Goal: Information Seeking & Learning: Find contact information

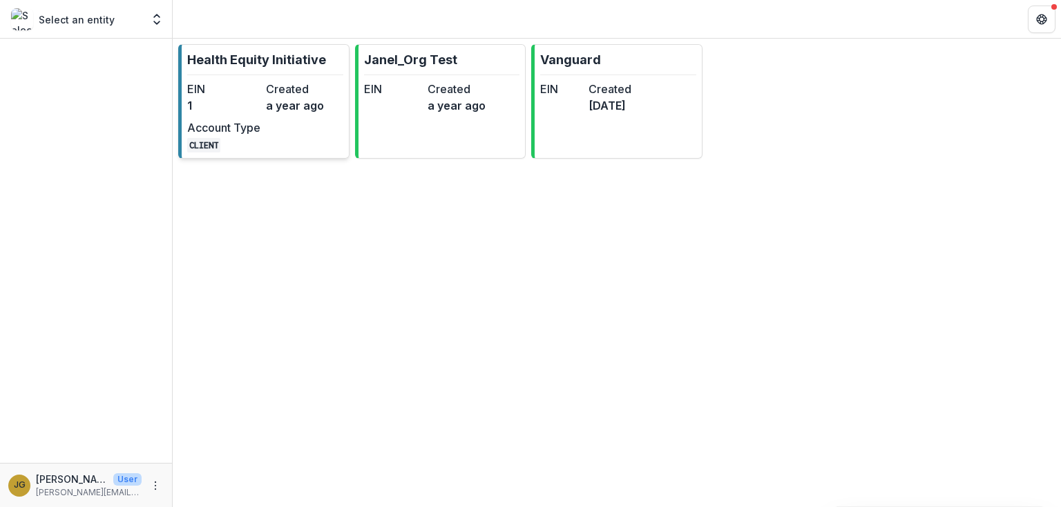
click at [260, 59] on p "Health Equity Initiative" at bounding box center [256, 59] width 139 height 19
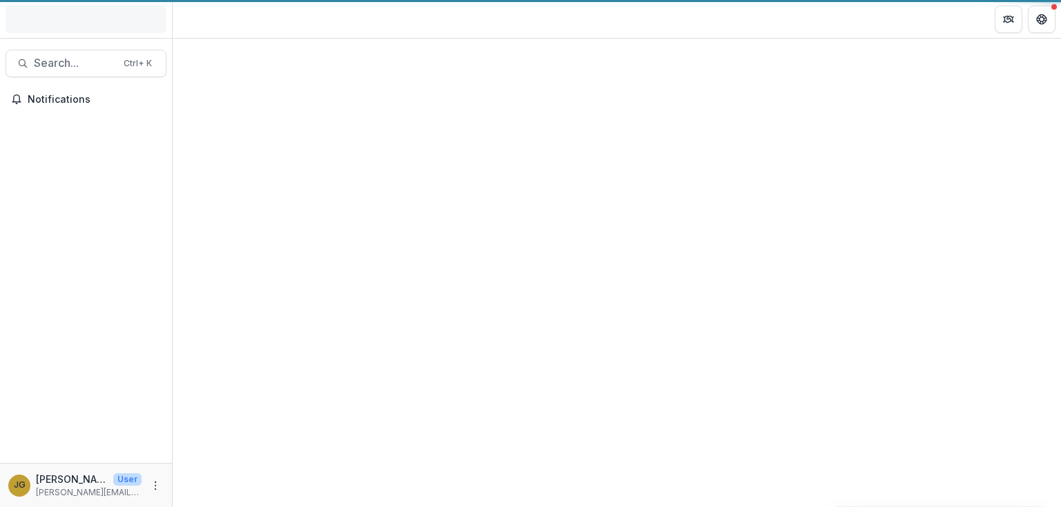
click at [260, 59] on div at bounding box center [617, 273] width 888 height 469
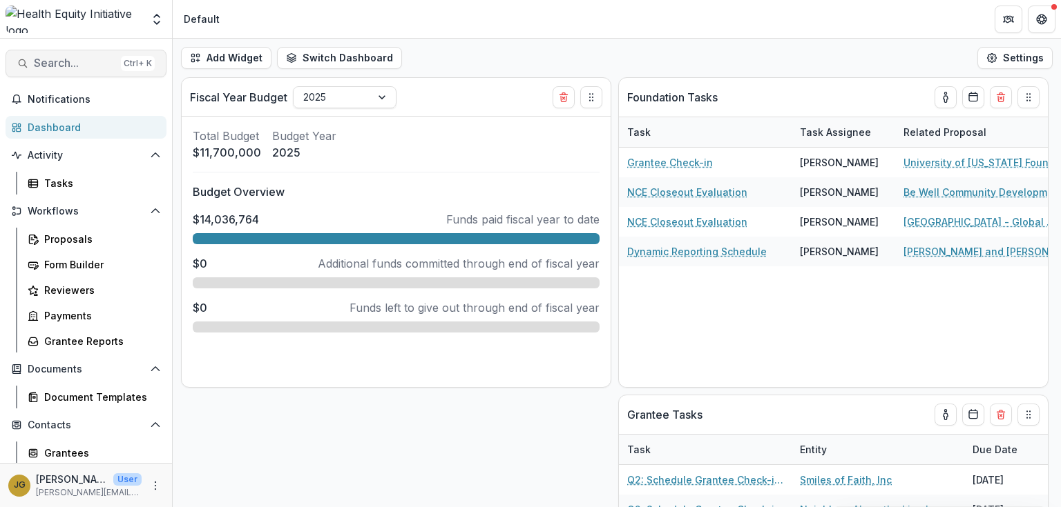
click at [56, 63] on span "Search..." at bounding box center [74, 63] width 81 height 13
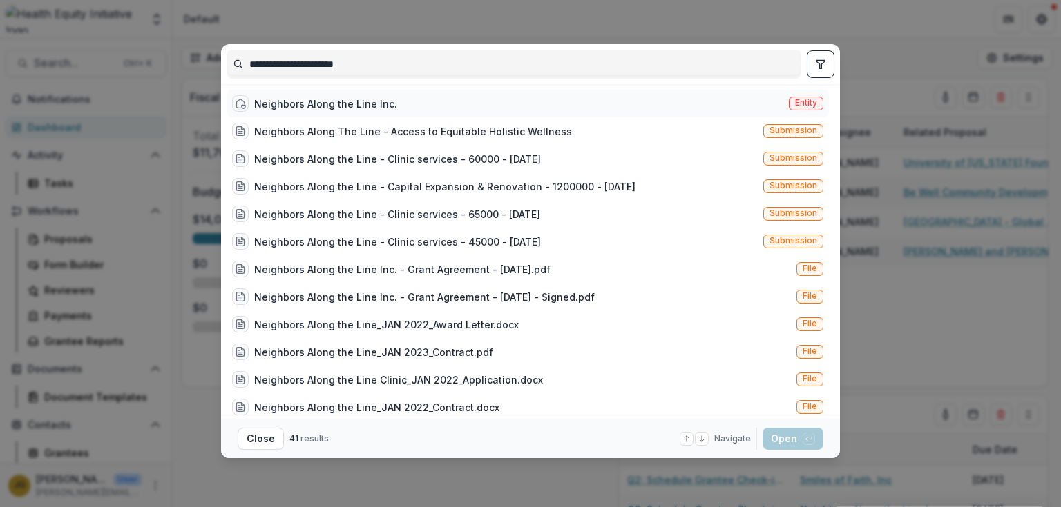
type input "**********"
click at [345, 107] on div "Neighbors Along the Line Inc." at bounding box center [325, 104] width 143 height 14
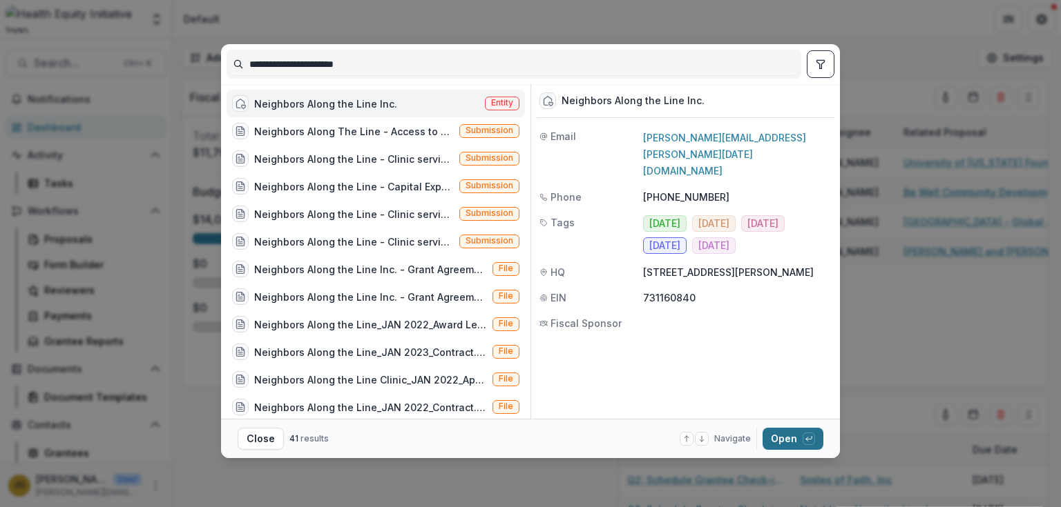
click at [794, 434] on button "Open with enter key" at bounding box center [792, 439] width 61 height 22
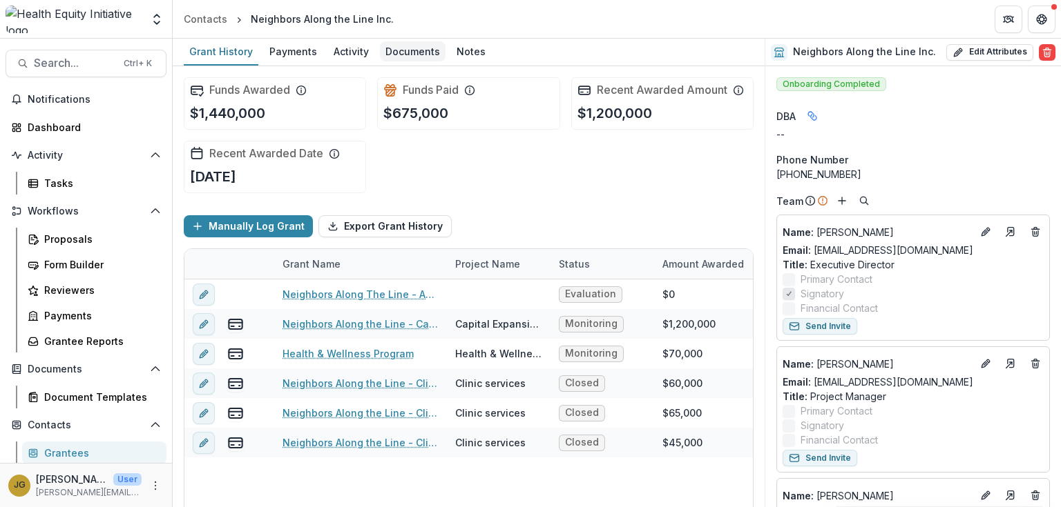
click at [400, 46] on div "Documents" at bounding box center [413, 51] width 66 height 20
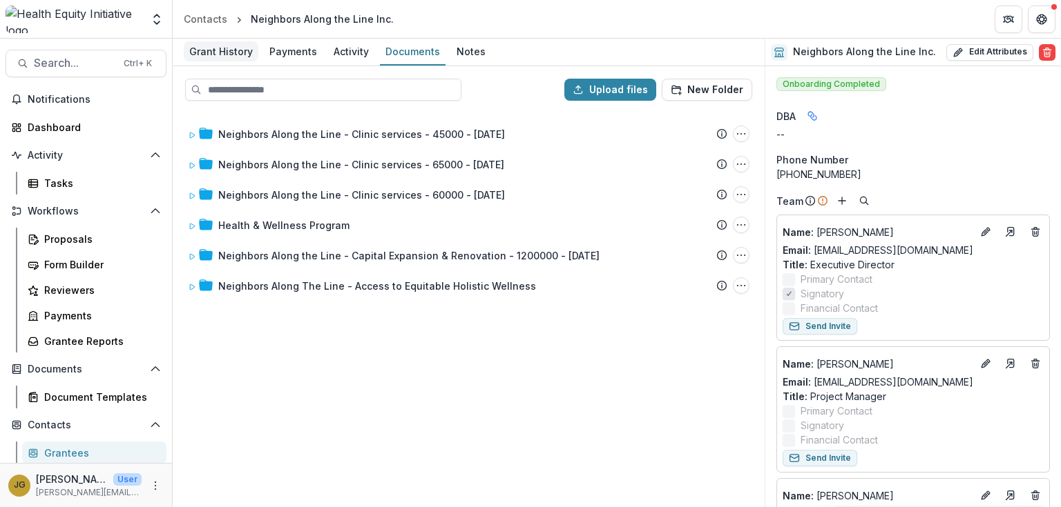
click at [237, 49] on div "Grant History" at bounding box center [221, 51] width 75 height 20
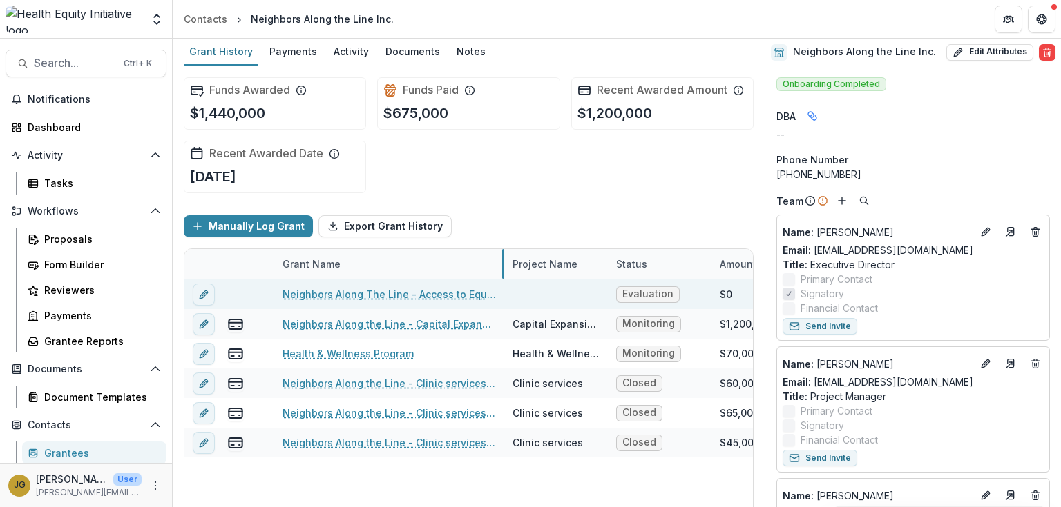
drag, startPoint x: 445, startPoint y: 267, endPoint x: 493, endPoint y: 285, distance: 51.6
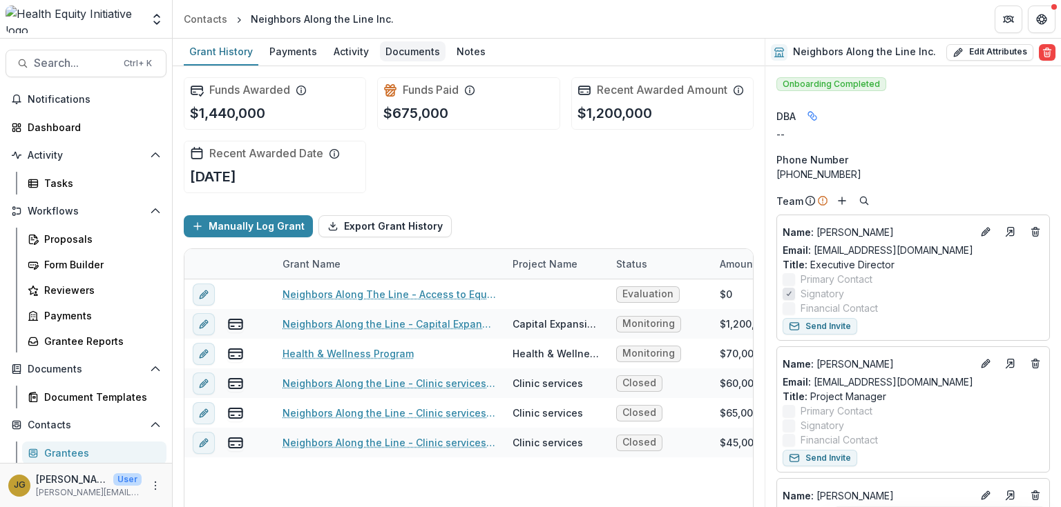
click at [400, 51] on div "Documents" at bounding box center [413, 51] width 66 height 20
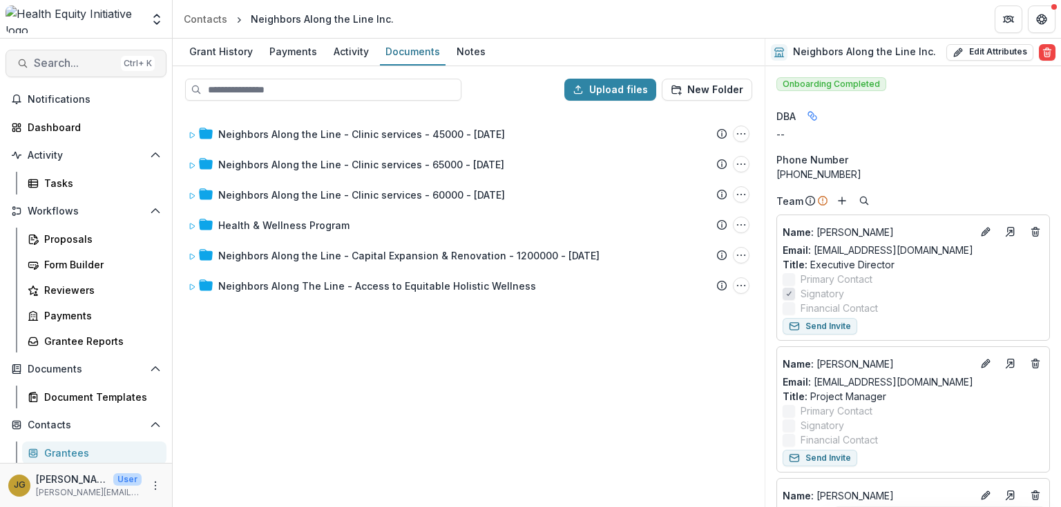
click at [53, 64] on span "Search..." at bounding box center [74, 63] width 81 height 13
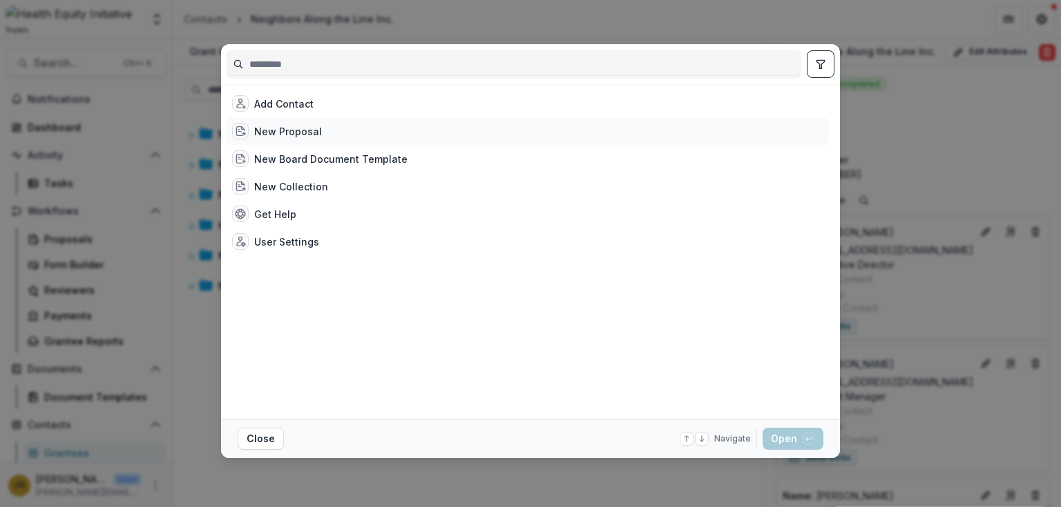
click at [486, 139] on div "New Proposal" at bounding box center [527, 131] width 602 height 28
click at [790, 443] on button "Open with enter key" at bounding box center [792, 439] width 61 height 22
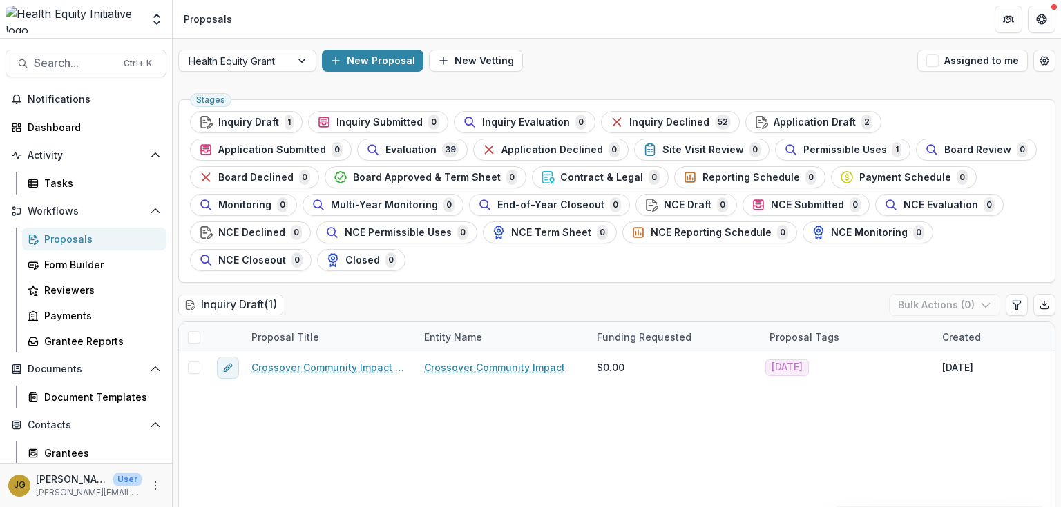
click at [64, 240] on div "Proposals" at bounding box center [99, 239] width 111 height 14
click at [385, 154] on span "Evaluation" at bounding box center [410, 150] width 51 height 12
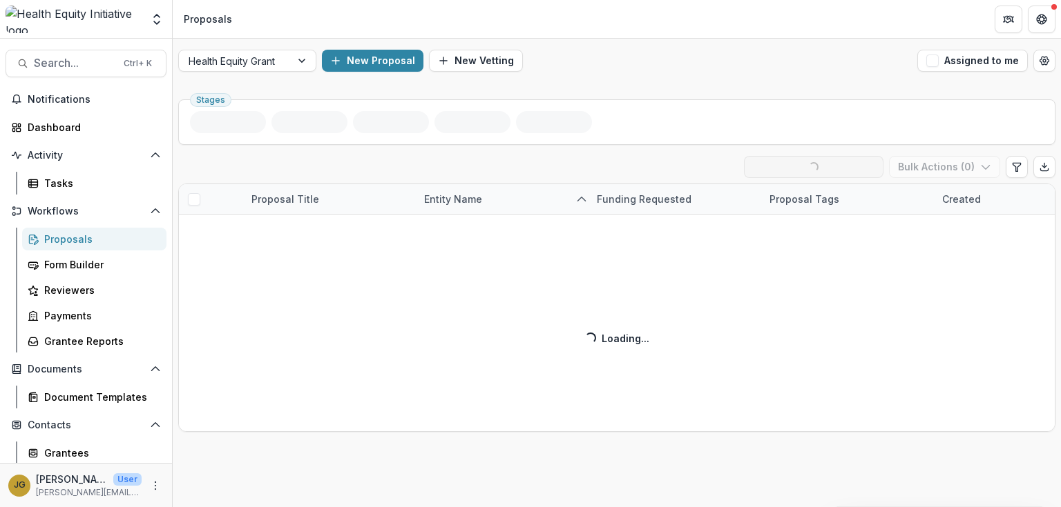
click at [255, 154] on div "Stages Evaluation ( 39 ) Loading... Ready for Next Stage Bulk Actions ( 0 ) Pro…" at bounding box center [617, 301] width 888 height 414
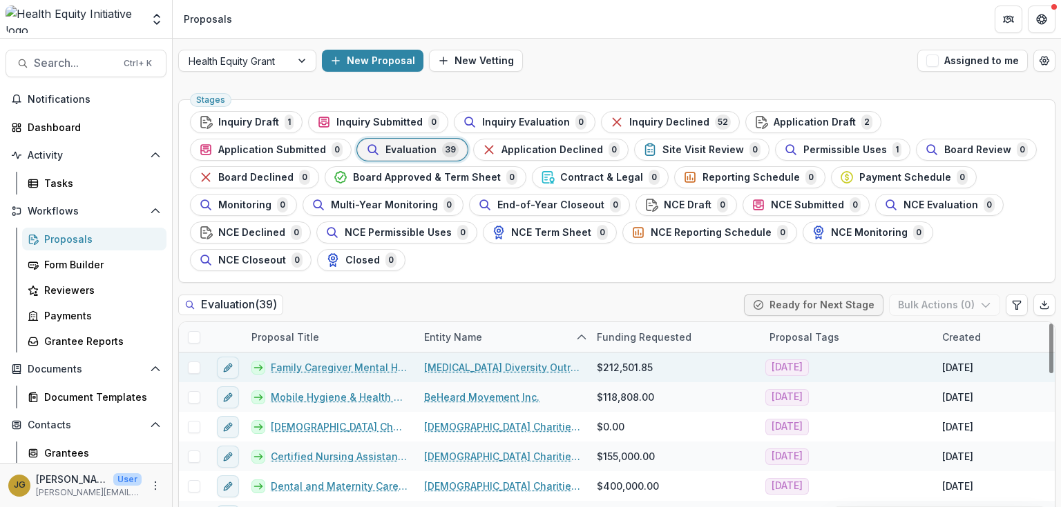
click at [196, 362] on span at bounding box center [194, 368] width 12 height 12
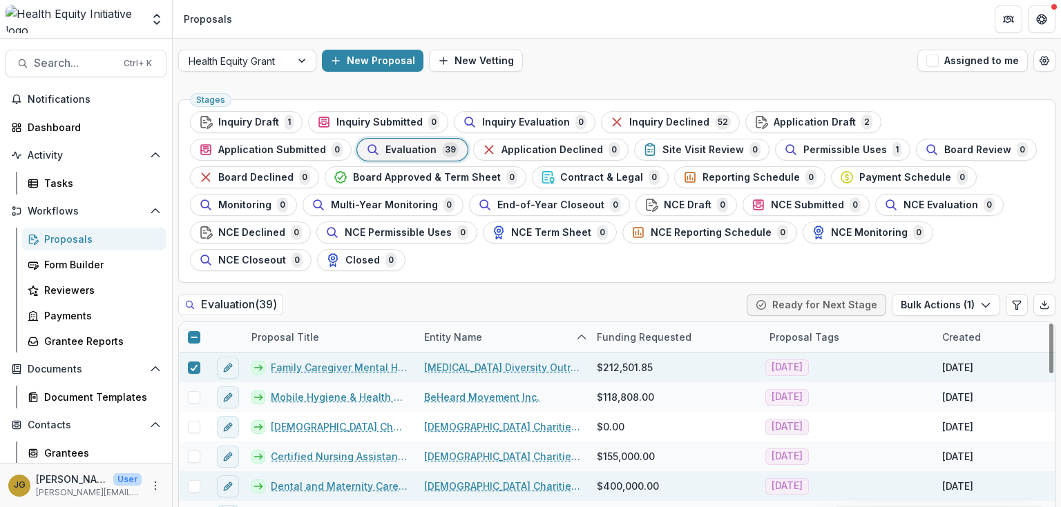
click at [192, 481] on span at bounding box center [194, 487] width 12 height 12
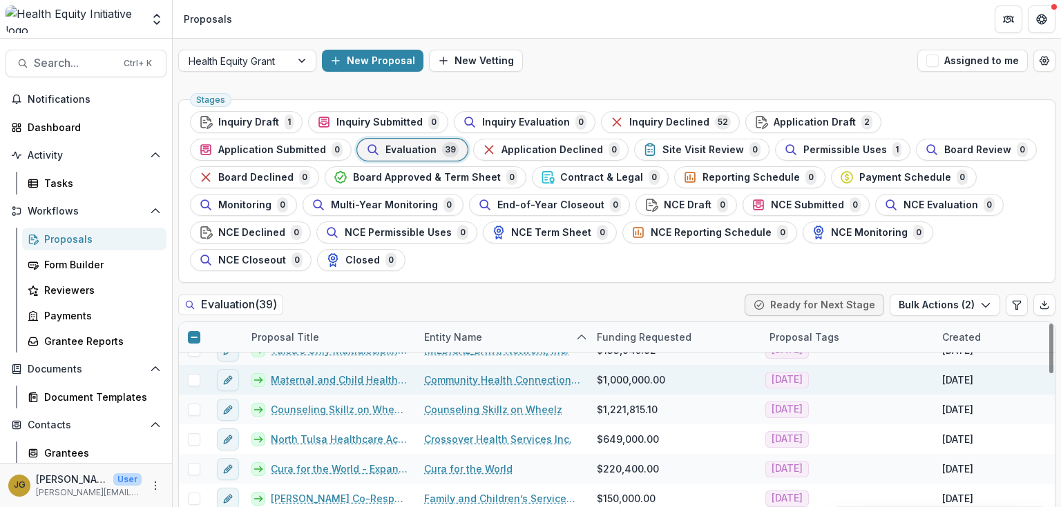
scroll to position [221, 0]
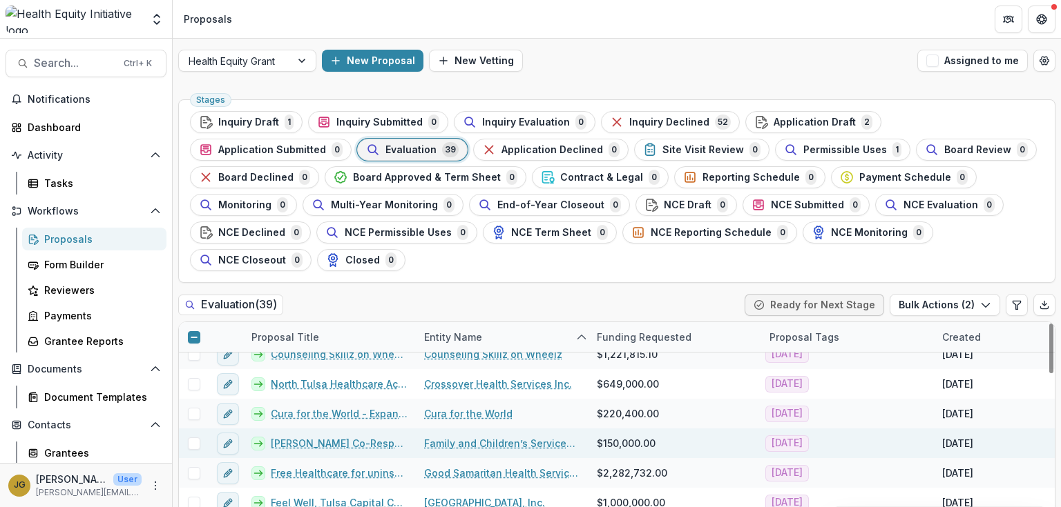
click at [195, 438] on span at bounding box center [194, 444] width 12 height 12
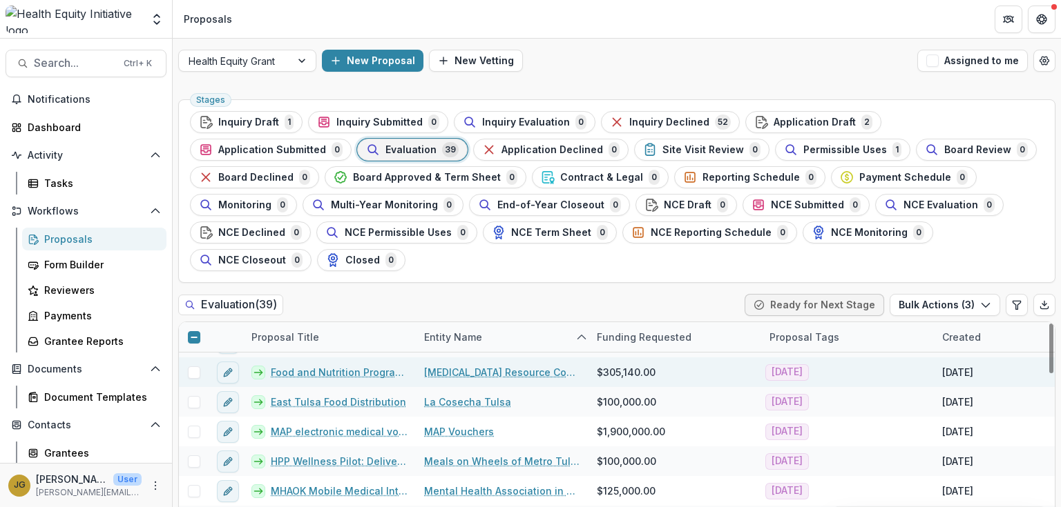
scroll to position [497, 0]
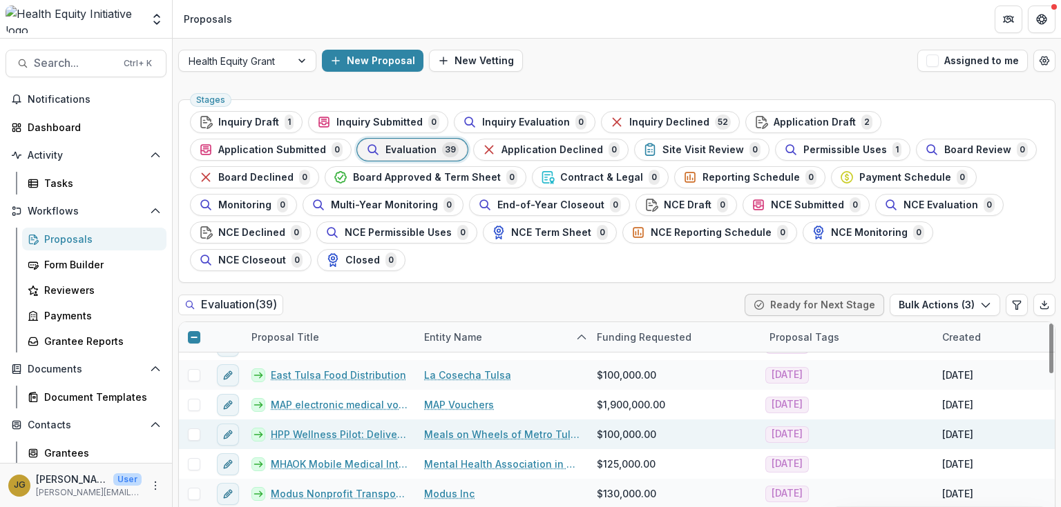
click at [196, 429] on span at bounding box center [194, 435] width 12 height 12
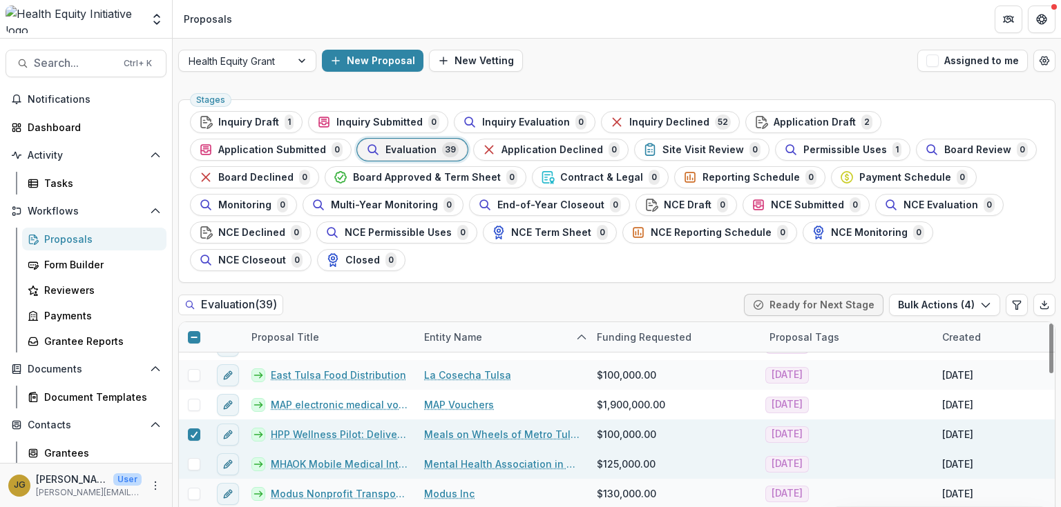
click at [193, 458] on span at bounding box center [194, 464] width 12 height 12
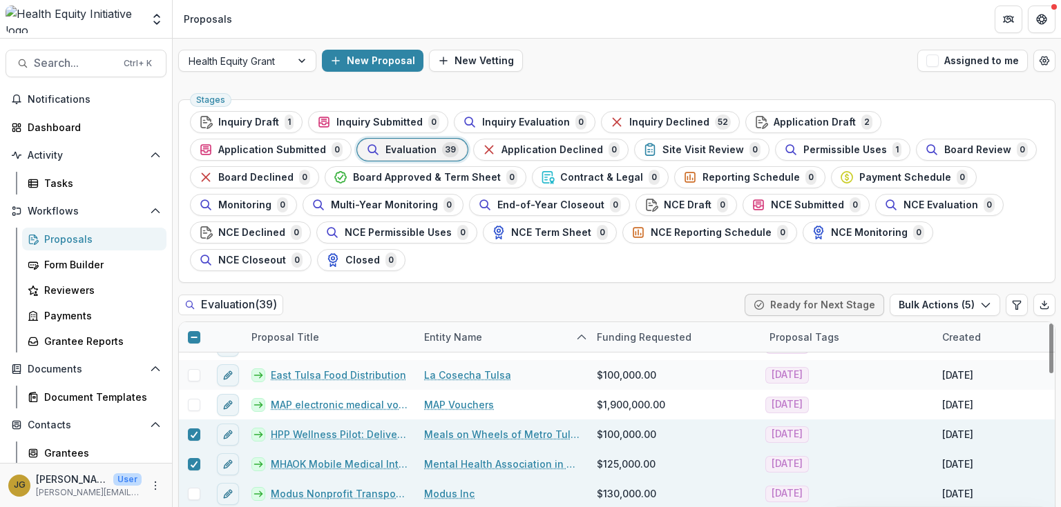
click at [191, 488] on span at bounding box center [194, 494] width 12 height 12
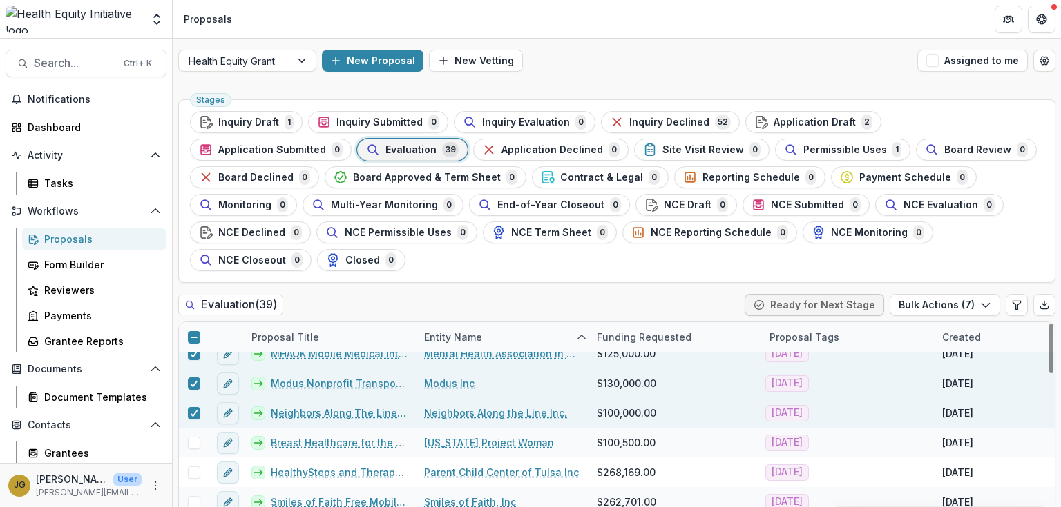
scroll to position [663, 0]
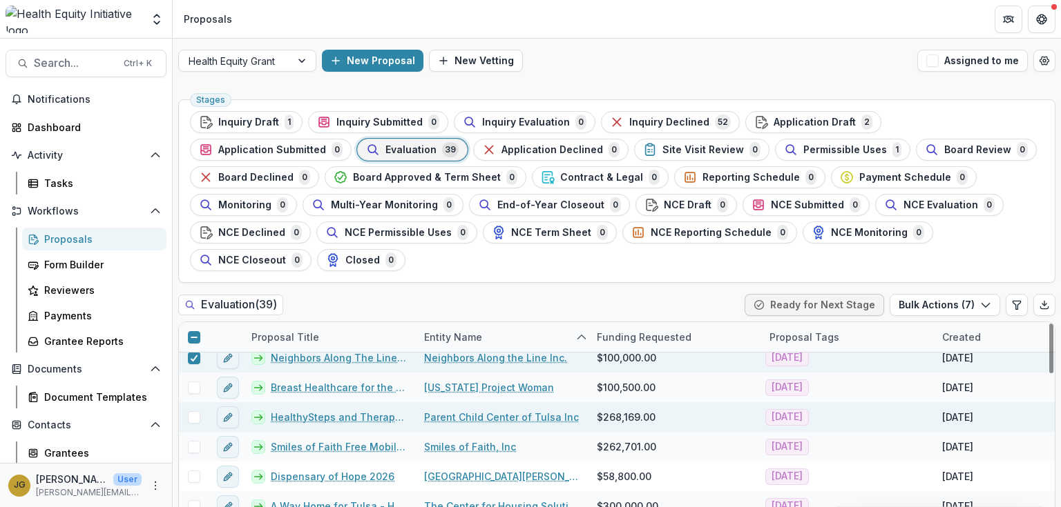
drag, startPoint x: 192, startPoint y: 390, endPoint x: 202, endPoint y: 387, distance: 10.7
click at [193, 412] on span at bounding box center [194, 418] width 12 height 12
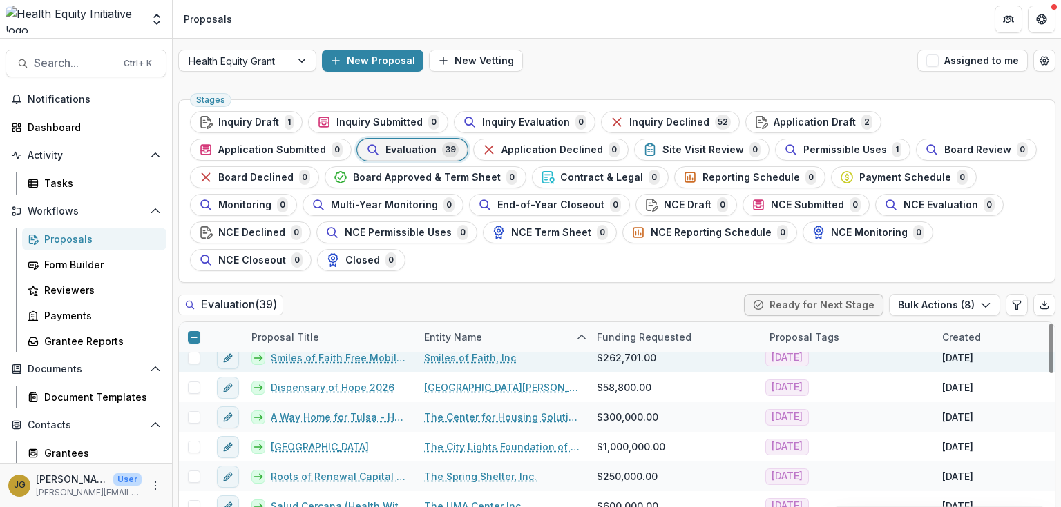
scroll to position [773, 0]
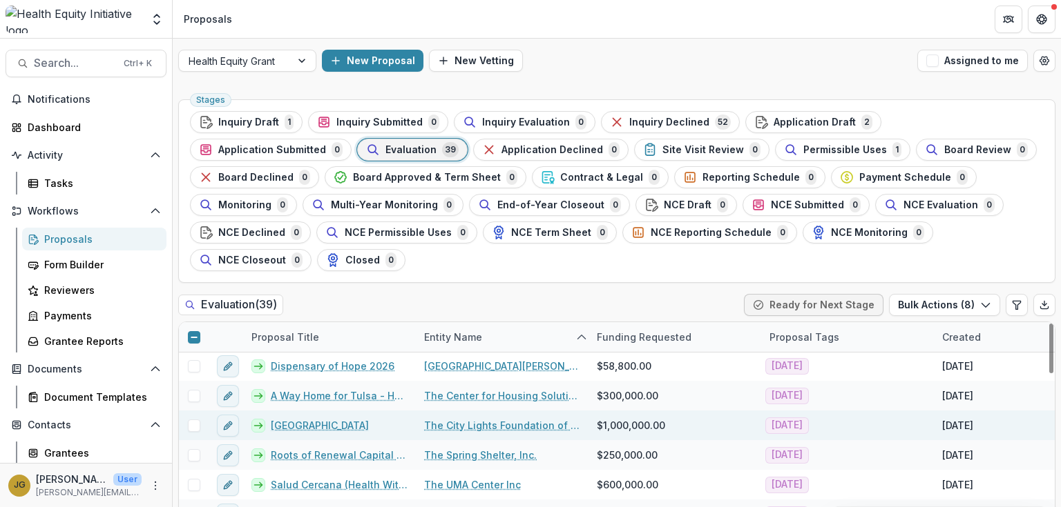
click at [195, 420] on span at bounding box center [194, 426] width 12 height 12
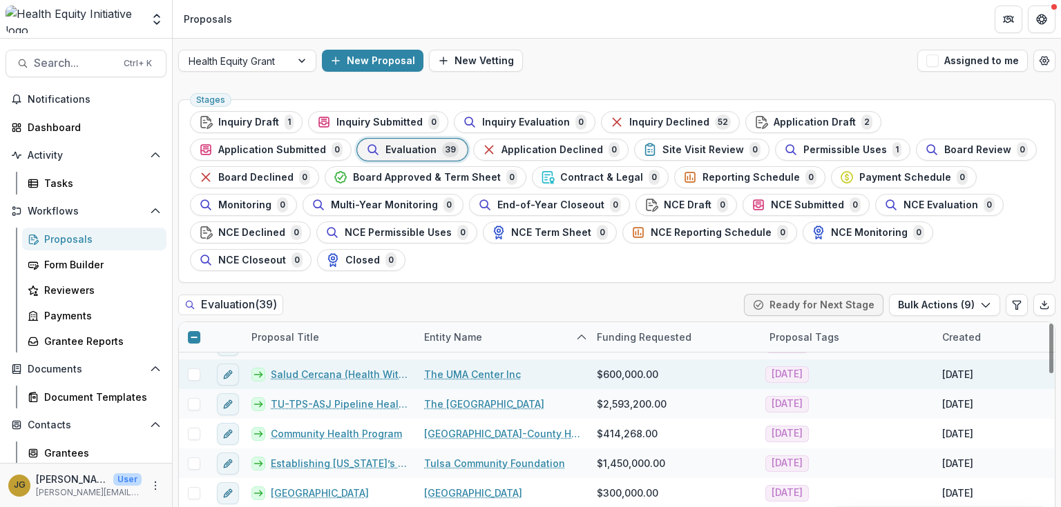
scroll to position [939, 0]
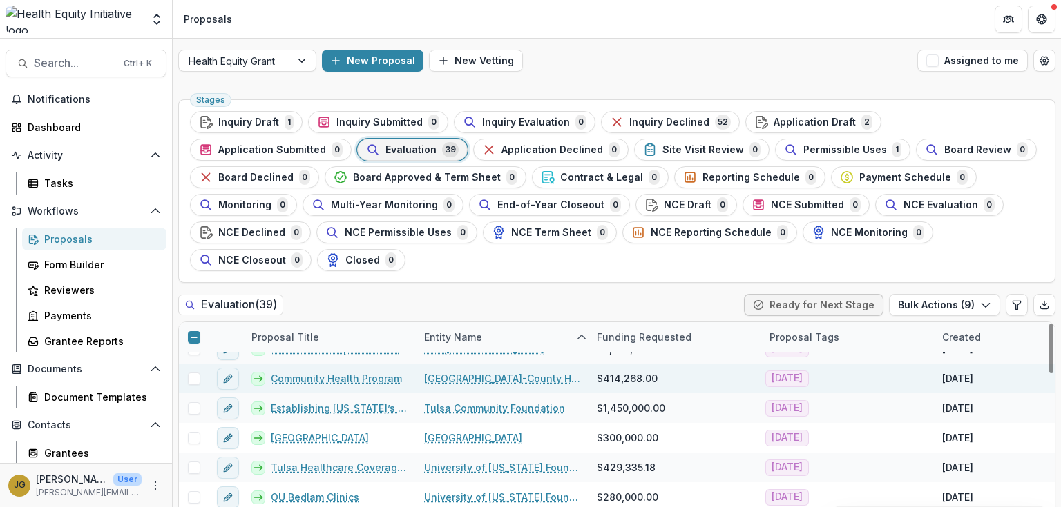
click at [191, 373] on span at bounding box center [194, 379] width 12 height 12
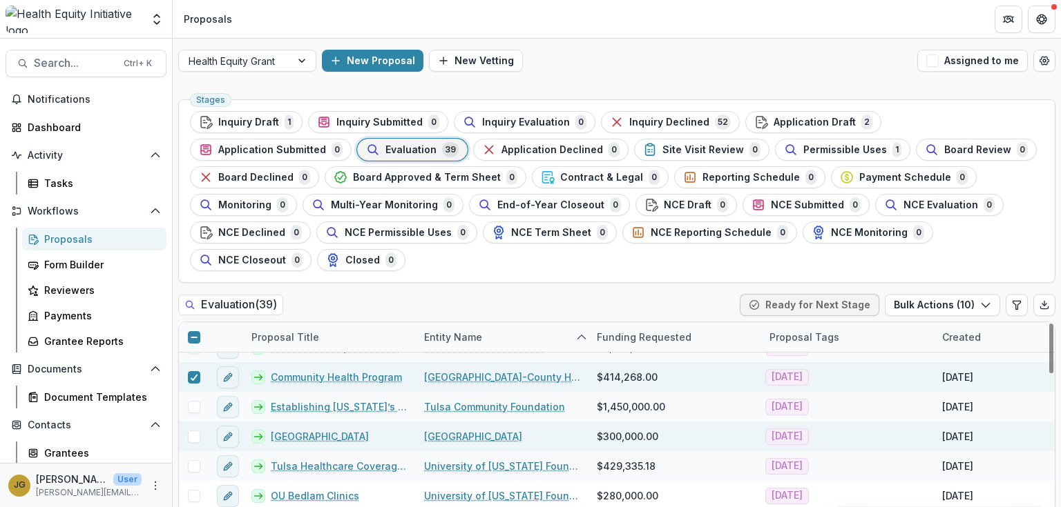
scroll to position [40, 0]
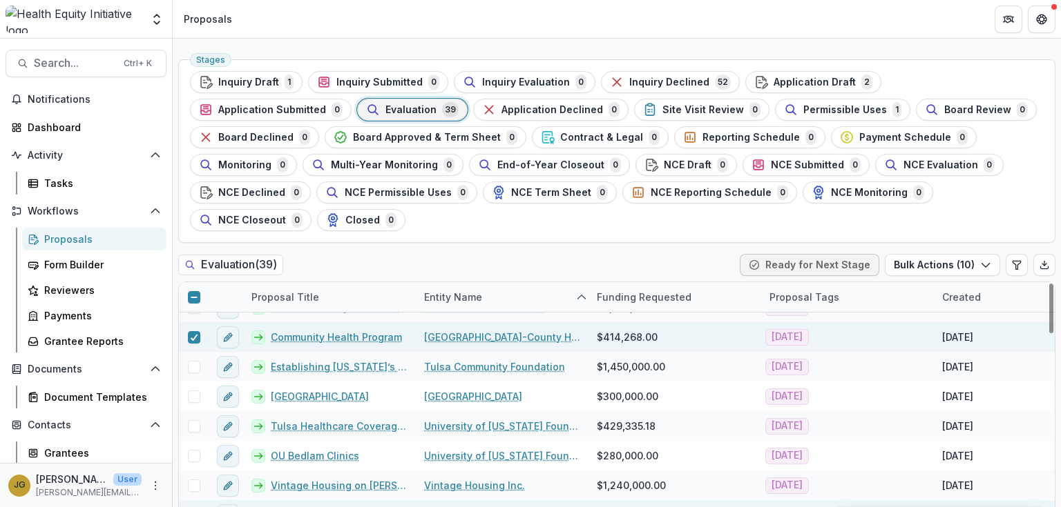
click at [189, 507] on span at bounding box center [194, 516] width 12 height 12
click at [953, 254] on button "Bulk Actions ( 11 )" at bounding box center [943, 265] width 113 height 22
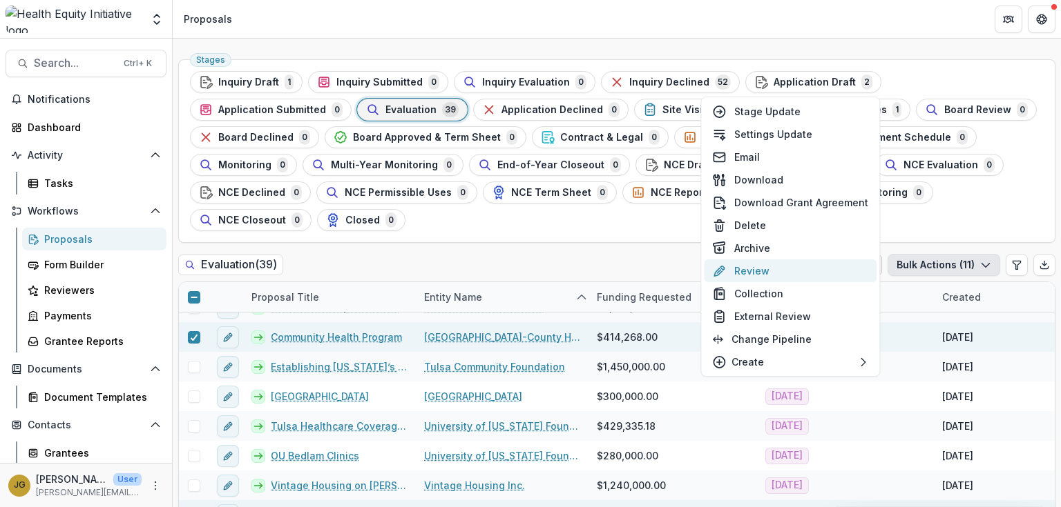
click at [757, 273] on button "Review" at bounding box center [790, 271] width 173 height 23
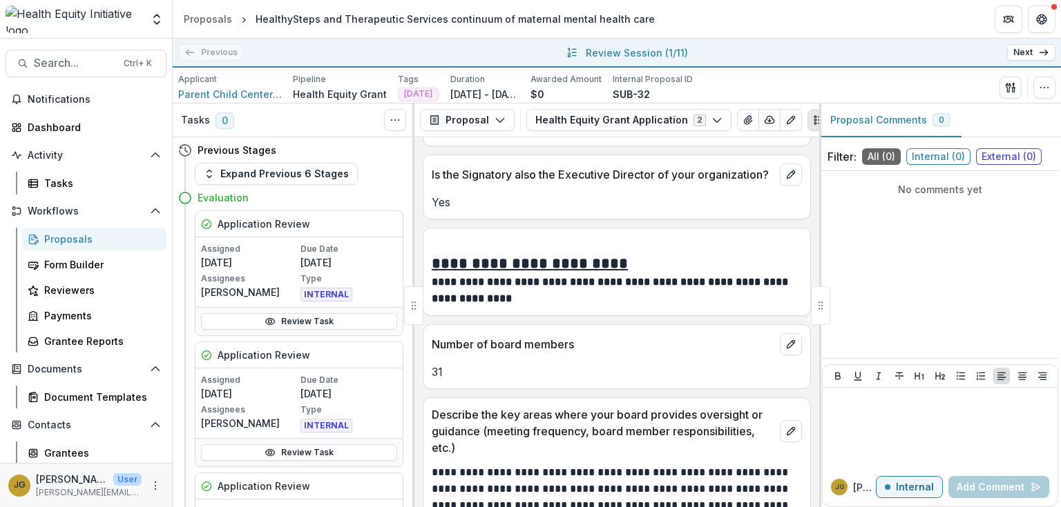
scroll to position [2044, 0]
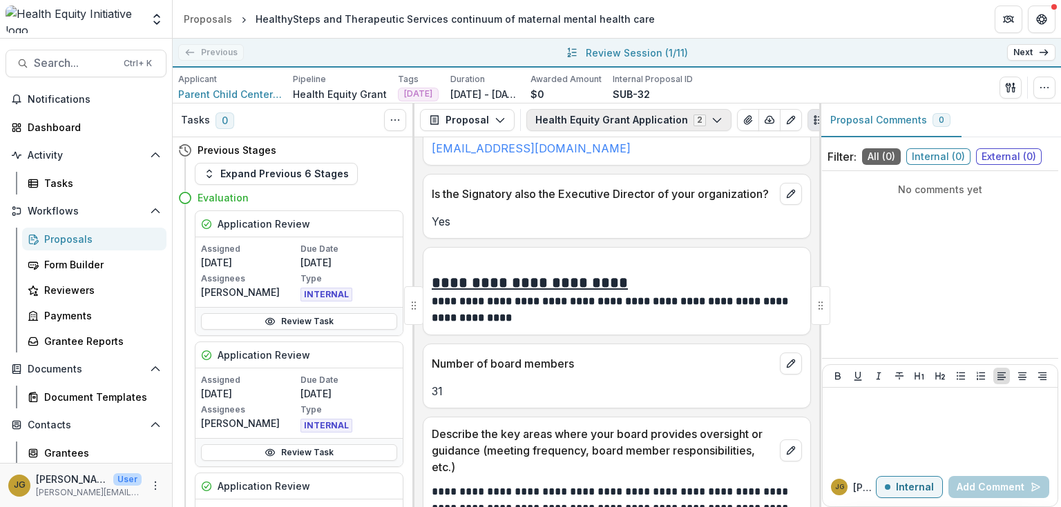
click at [711, 122] on icon "button" at bounding box center [716, 120] width 11 height 11
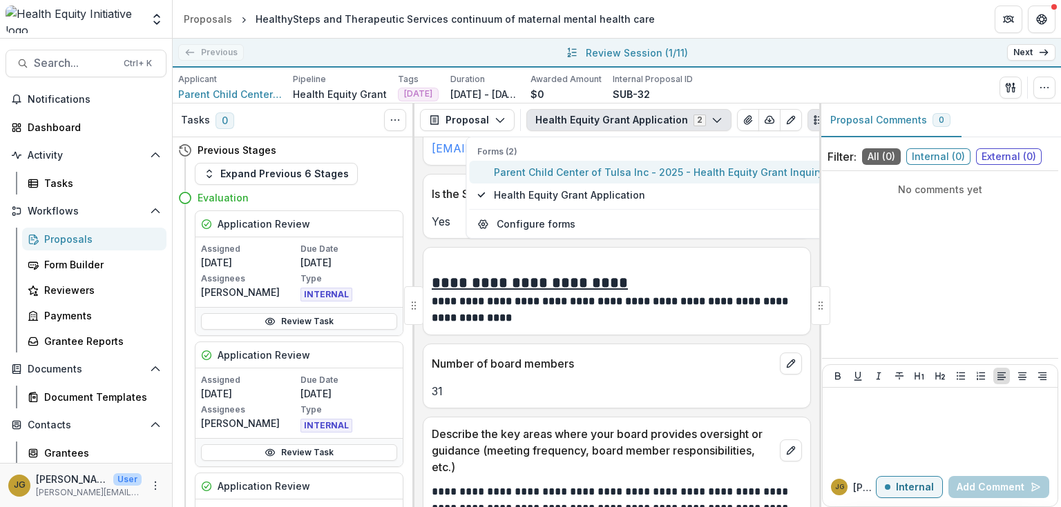
click at [603, 172] on span "Parent Child Center of Tulsa Inc - 2025 - Health Equity Grant Inquiry" at bounding box center [658, 172] width 329 height 14
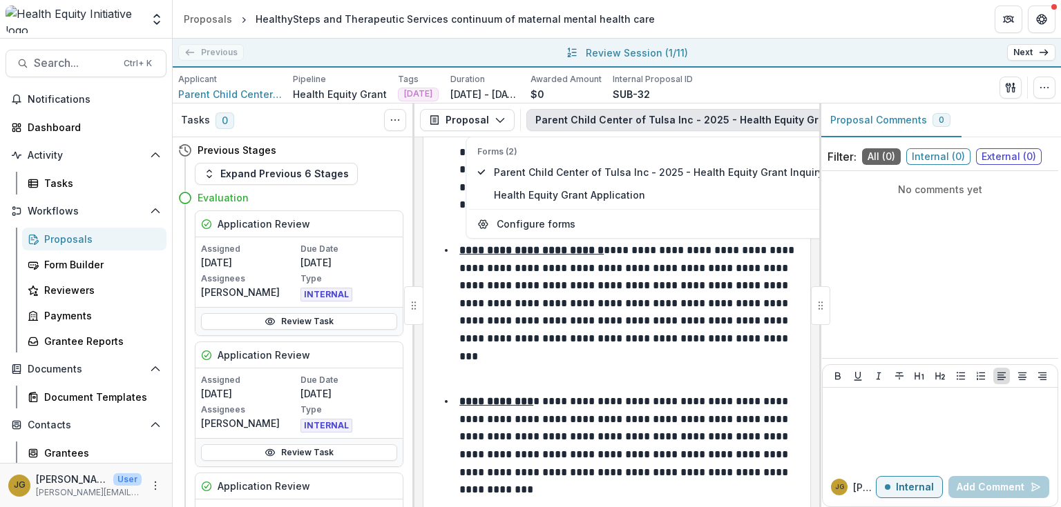
scroll to position [3382, 0]
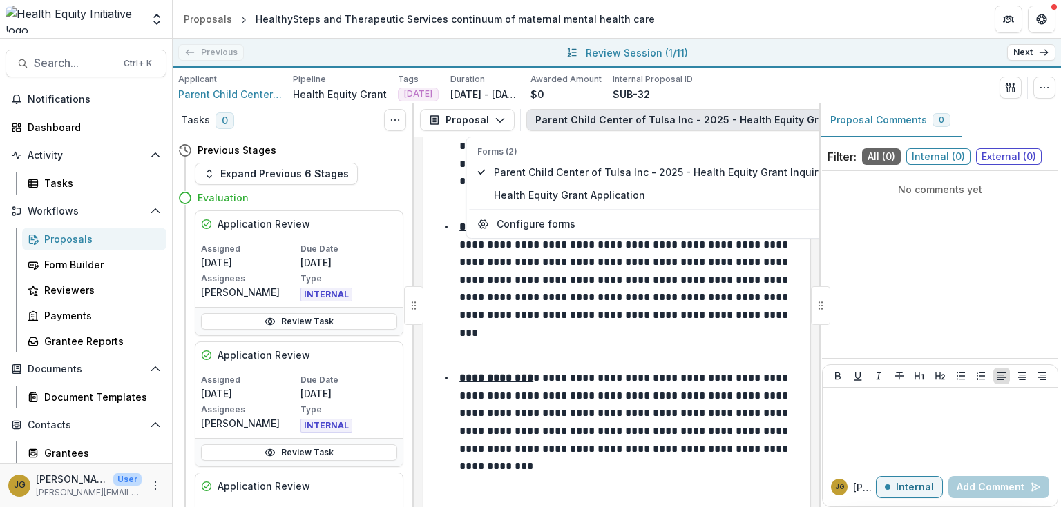
click at [906, 275] on div "No comments yet" at bounding box center [940, 265] width 236 height 176
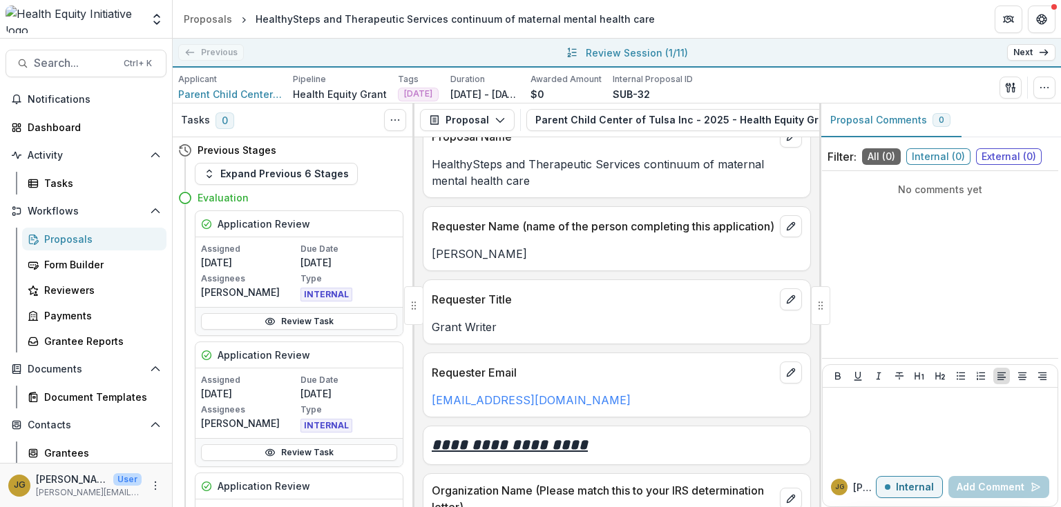
scroll to position [706, 0]
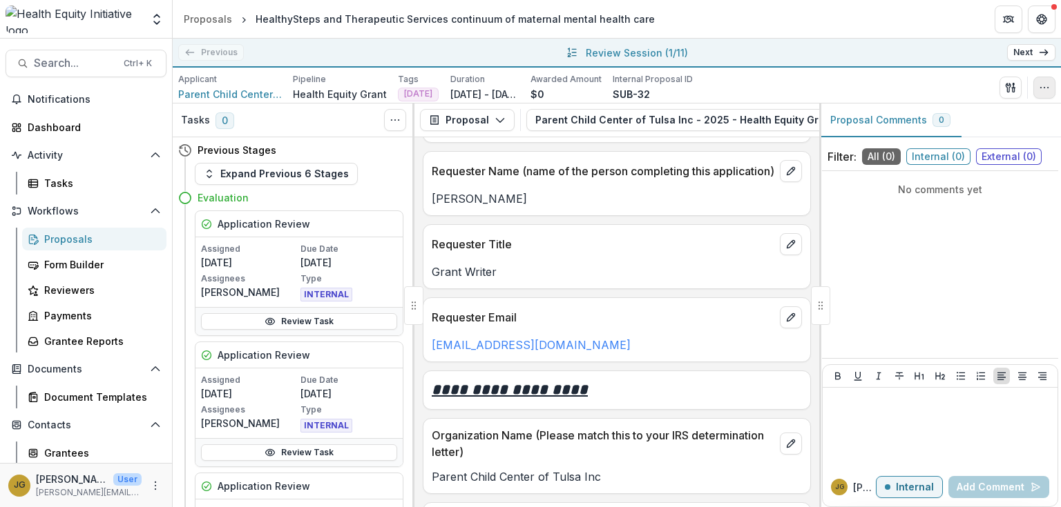
click at [1038, 88] on icon "button" at bounding box center [1043, 87] width 11 height 11
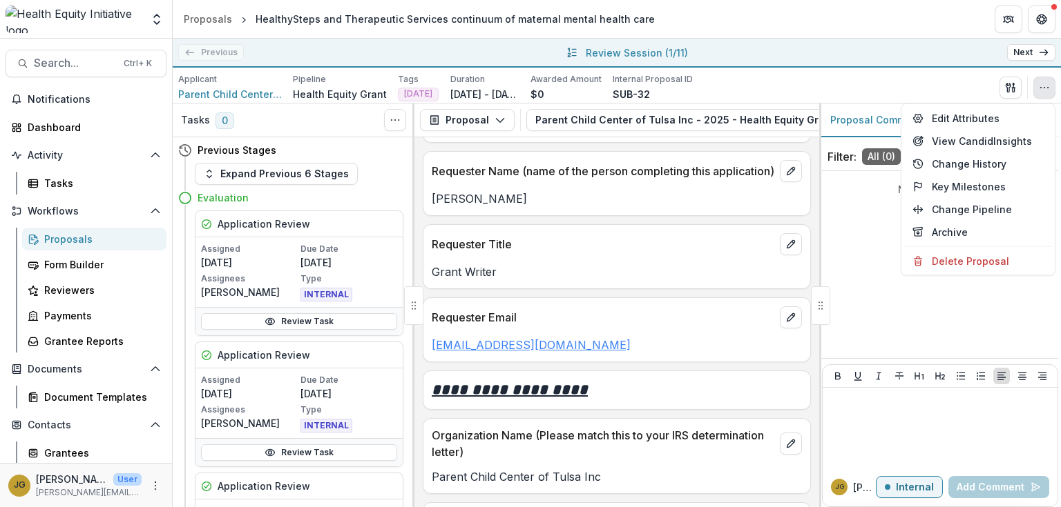
click at [493, 352] on link "eorr@parentchildcenter.org" at bounding box center [531, 345] width 199 height 14
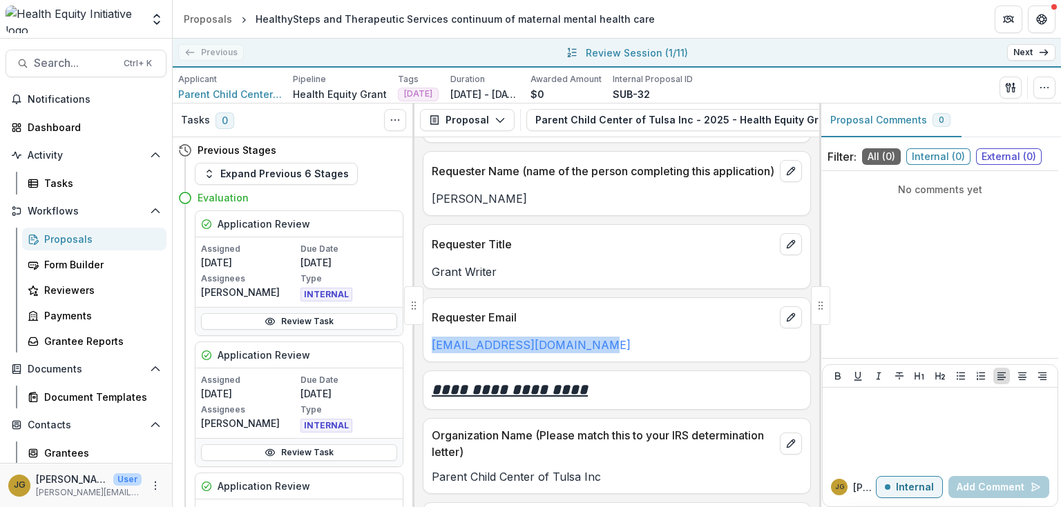
drag, startPoint x: 580, startPoint y: 358, endPoint x: 414, endPoint y: 364, distance: 165.8
click at [414, 364] on div "**********" at bounding box center [616, 322] width 405 height 370
copy link "eorr@parentchildcenter.org"
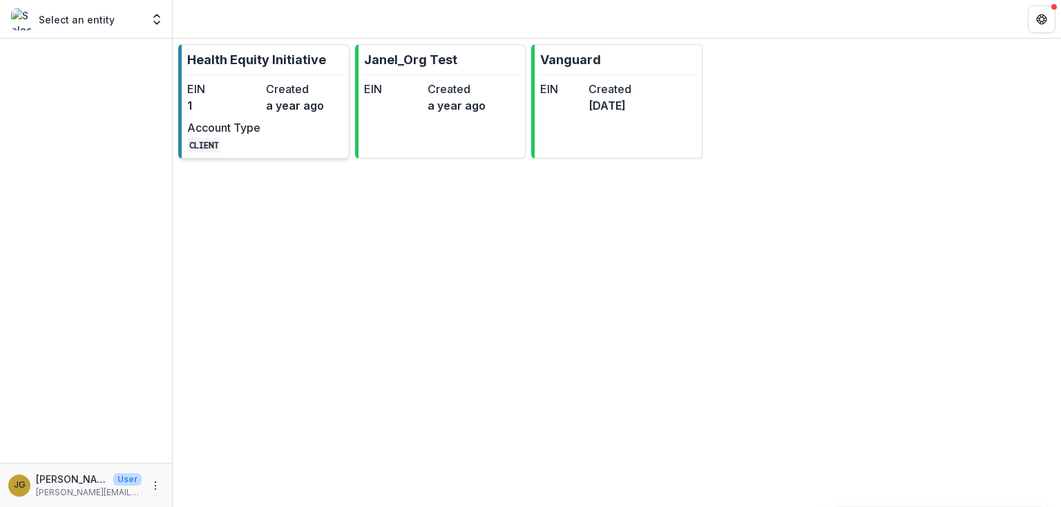
click at [246, 58] on p "Health Equity Initiative" at bounding box center [256, 59] width 139 height 19
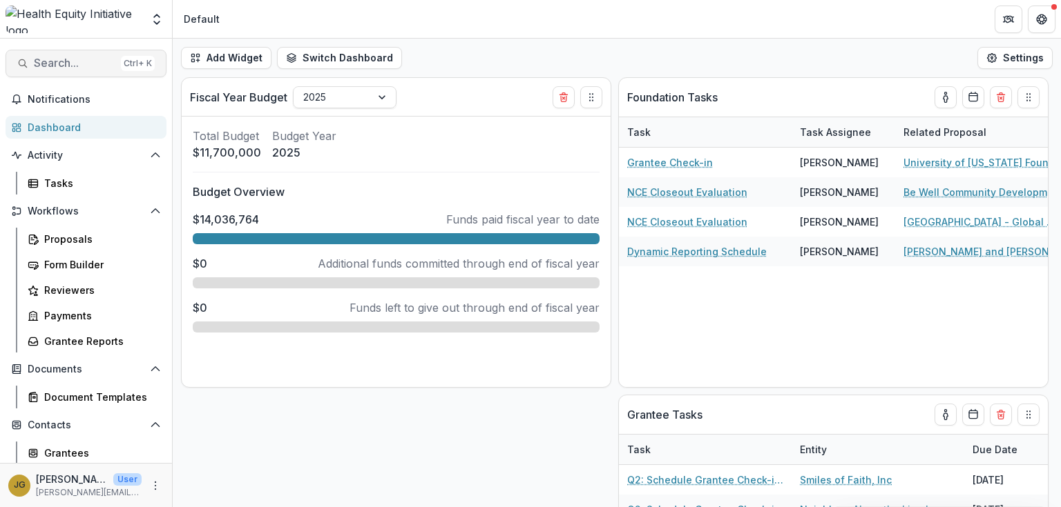
click at [41, 62] on span "Search..." at bounding box center [74, 63] width 81 height 13
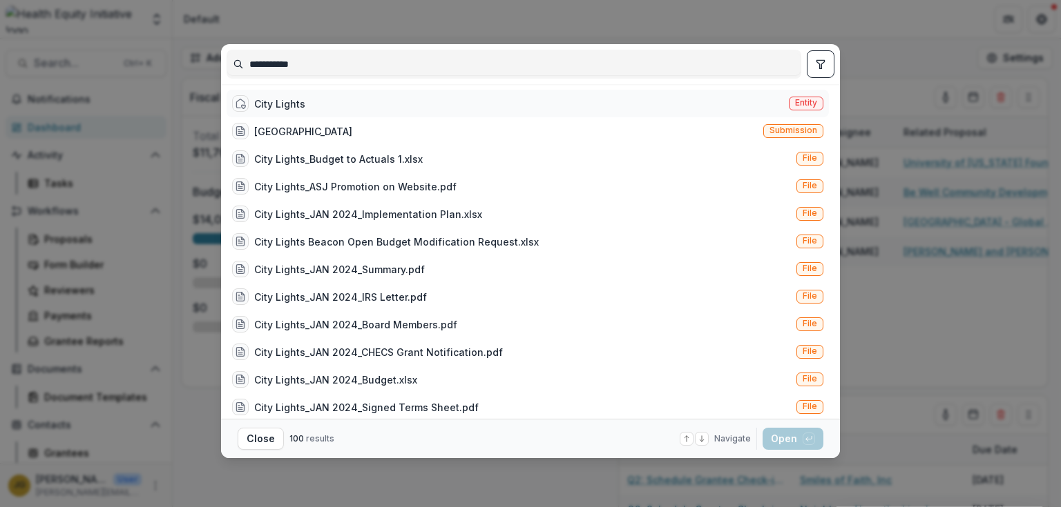
type input "**********"
click at [270, 105] on div "City Lights" at bounding box center [279, 104] width 51 height 14
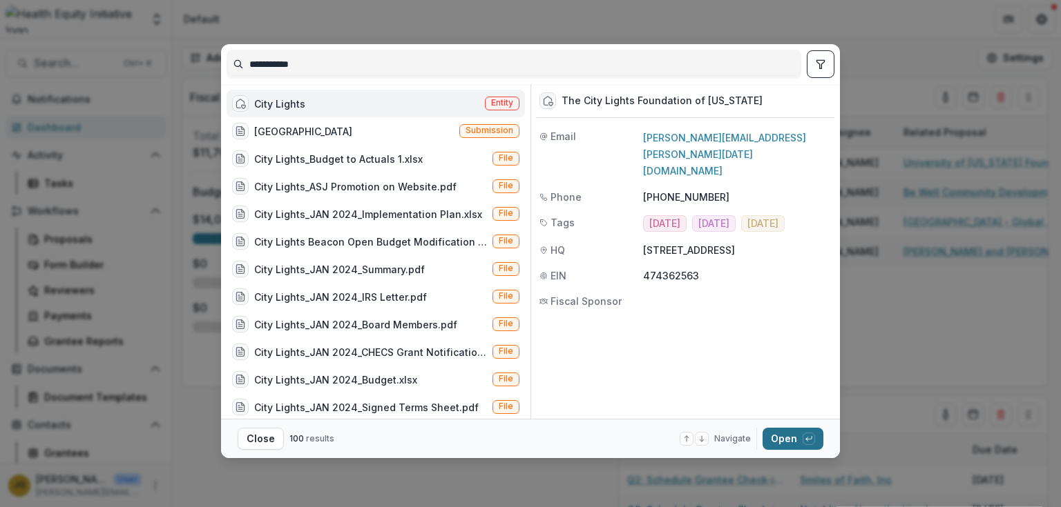
click at [773, 436] on button "Open with enter key" at bounding box center [792, 439] width 61 height 22
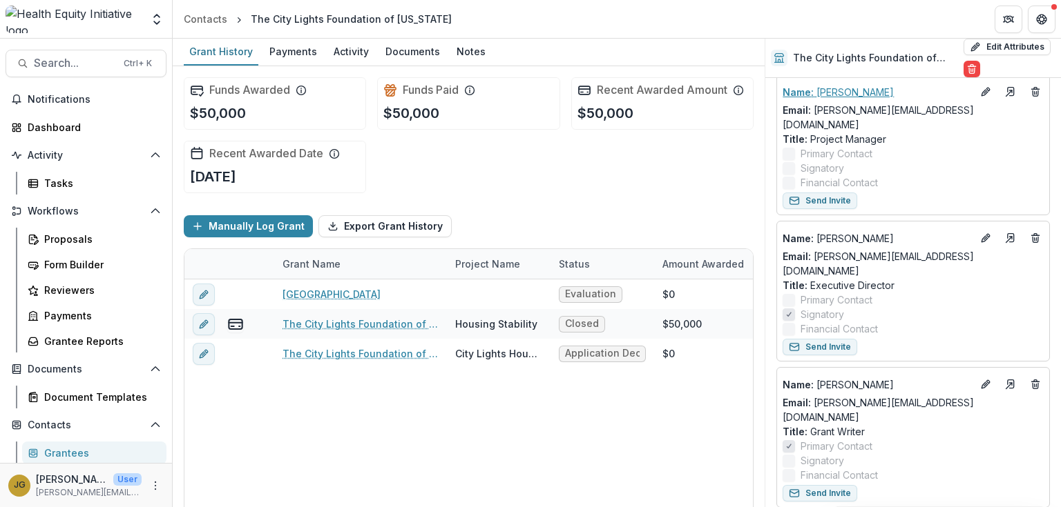
scroll to position [331, 0]
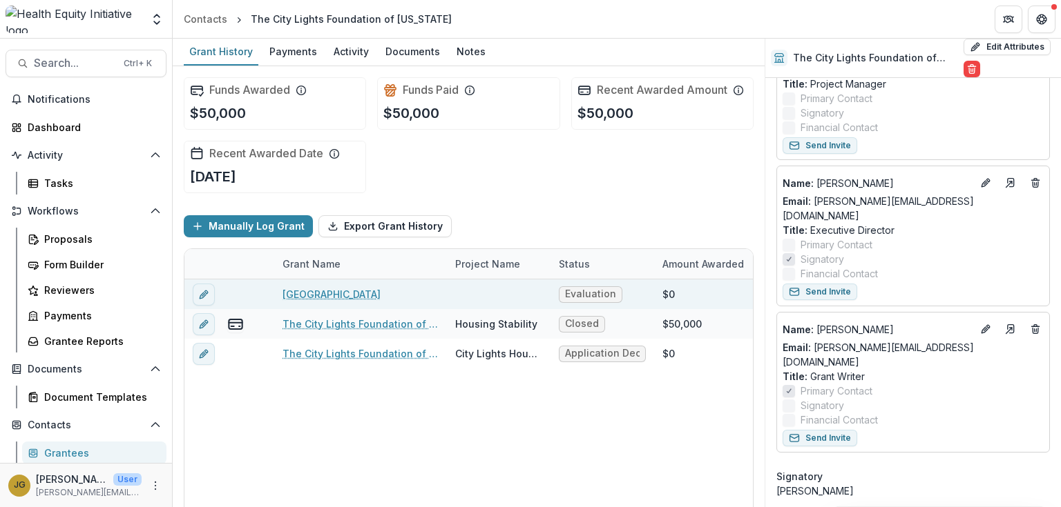
click at [338, 296] on link "[GEOGRAPHIC_DATA]" at bounding box center [331, 294] width 98 height 14
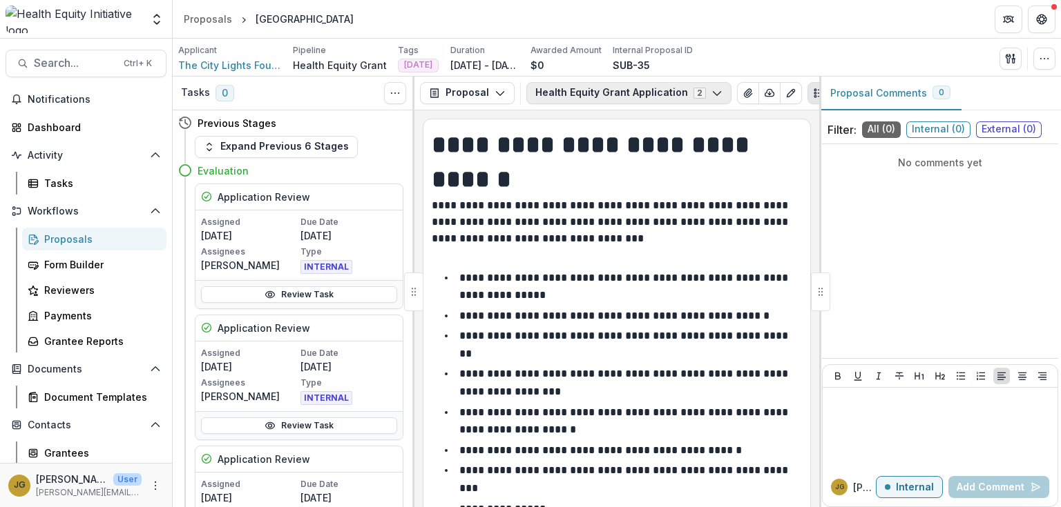
click at [711, 91] on icon "button" at bounding box center [716, 93] width 11 height 11
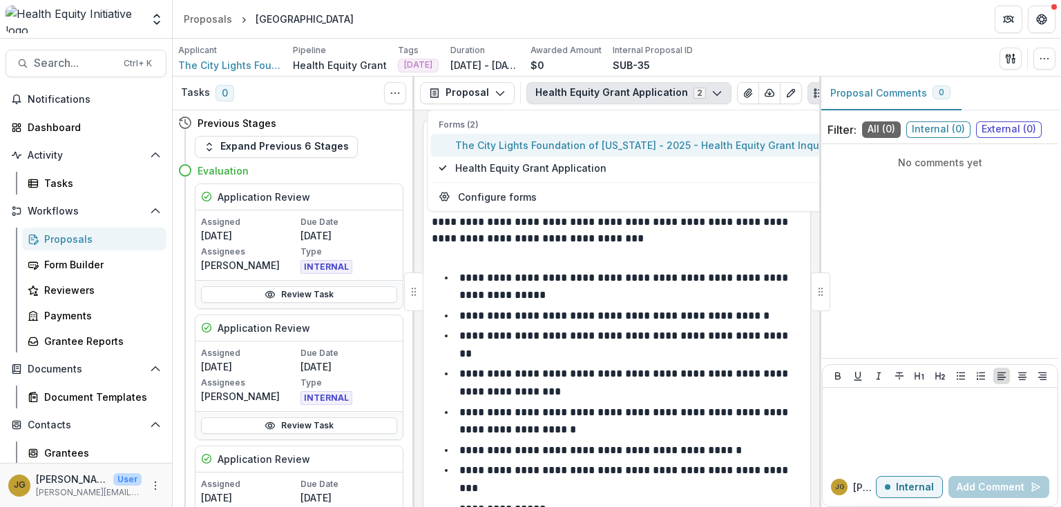
click at [614, 146] on span "The City Lights Foundation of [US_STATE] - 2025 - Health Equity Grant Inquiry" at bounding box center [643, 145] width 376 height 14
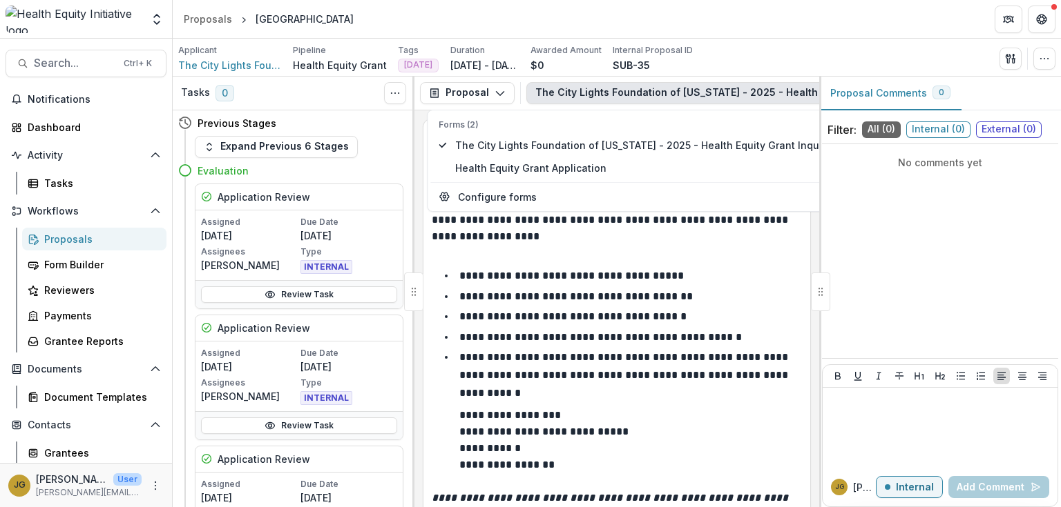
click at [757, 256] on p at bounding box center [617, 253] width 370 height 17
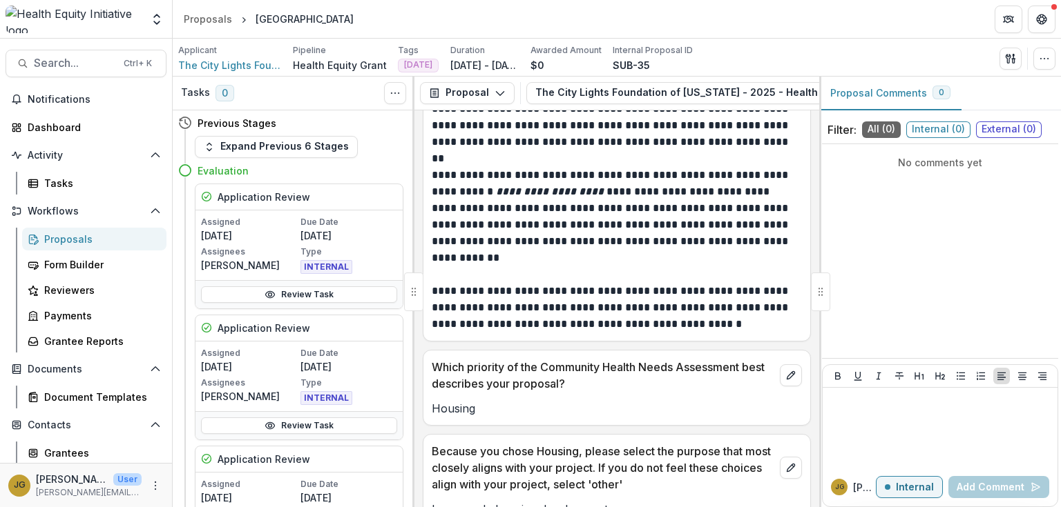
scroll to position [4306, 0]
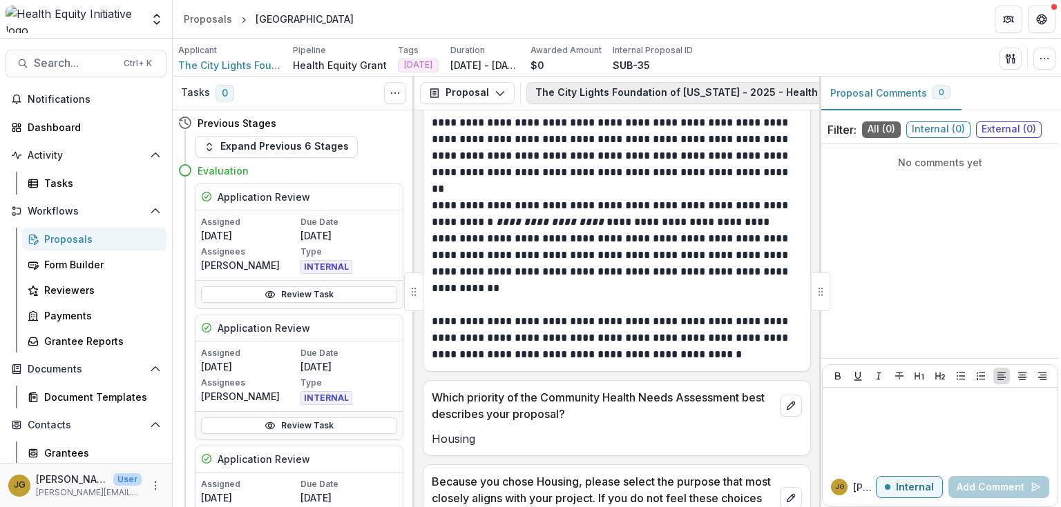
click at [644, 91] on button "The City Lights Foundation of [US_STATE] - 2025 - Health Equity Grant Inquiry 2" at bounding box center [743, 93] width 434 height 22
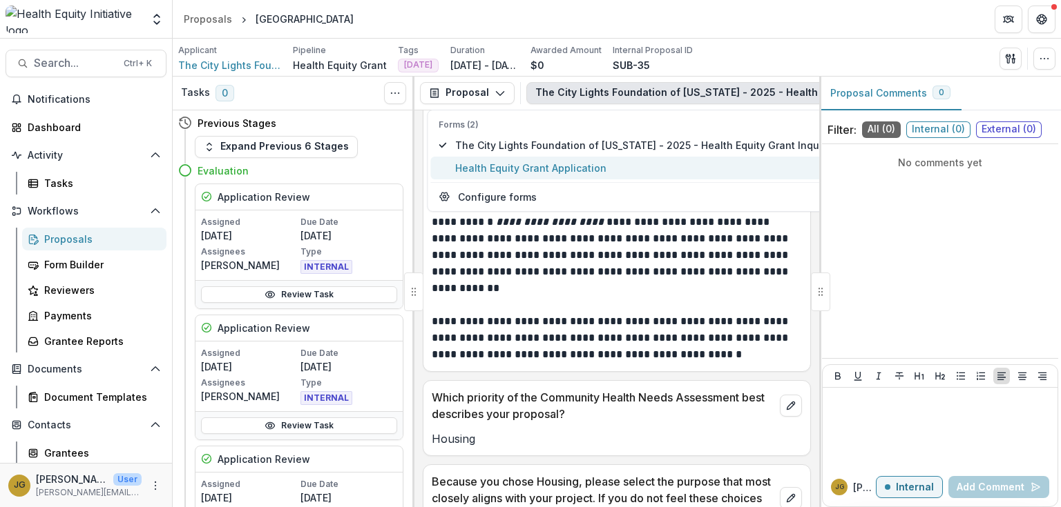
click at [557, 163] on span "Health Equity Grant Application" at bounding box center [643, 168] width 376 height 14
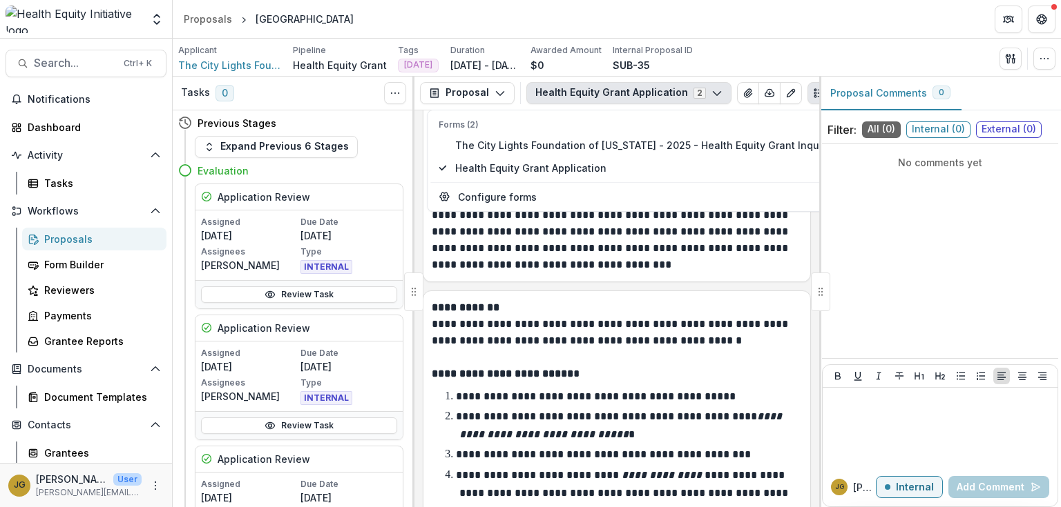
scroll to position [4548, 0]
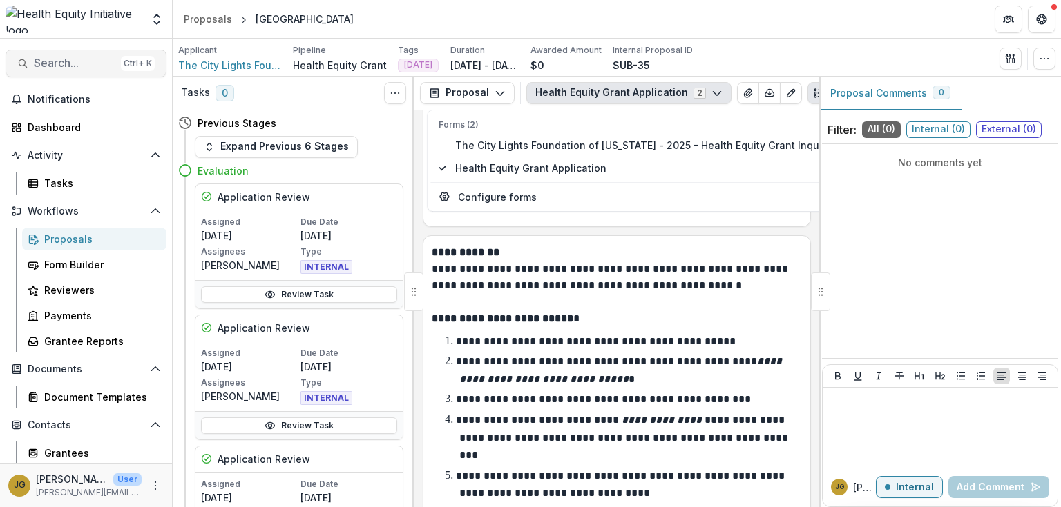
click at [59, 66] on span "Search..." at bounding box center [74, 63] width 81 height 13
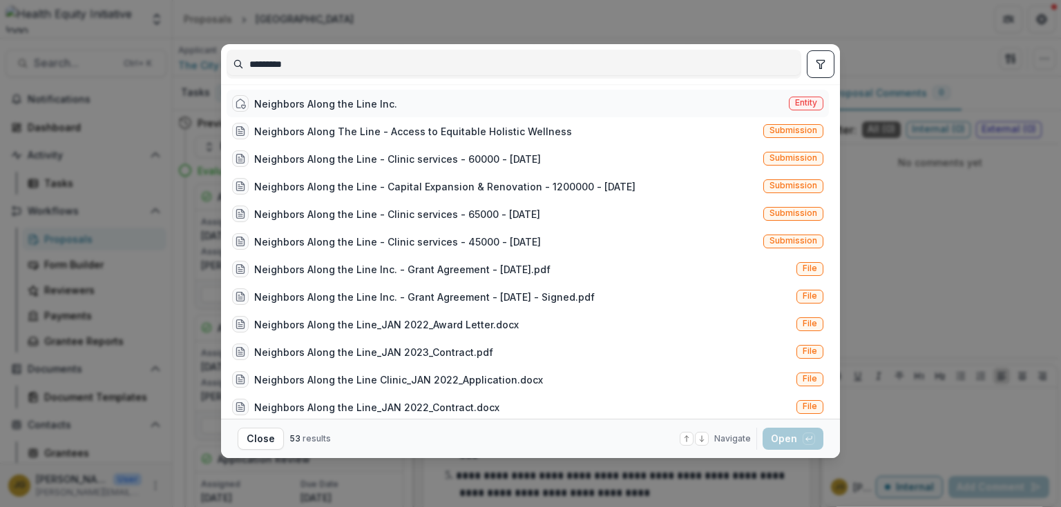
type input "*********"
click at [292, 107] on div "Neighbors Along the Line Inc." at bounding box center [325, 104] width 143 height 14
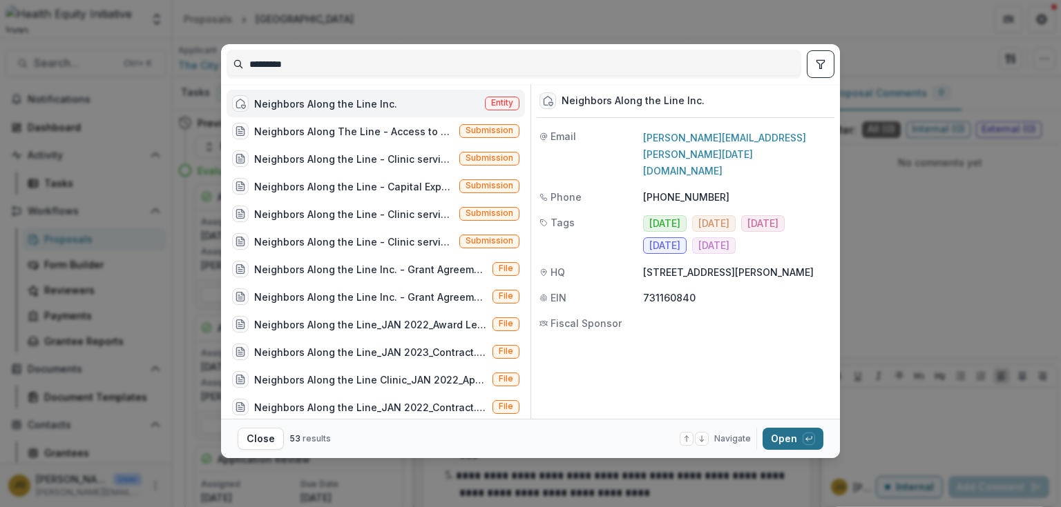
click at [782, 441] on button "Open with enter key" at bounding box center [792, 439] width 61 height 22
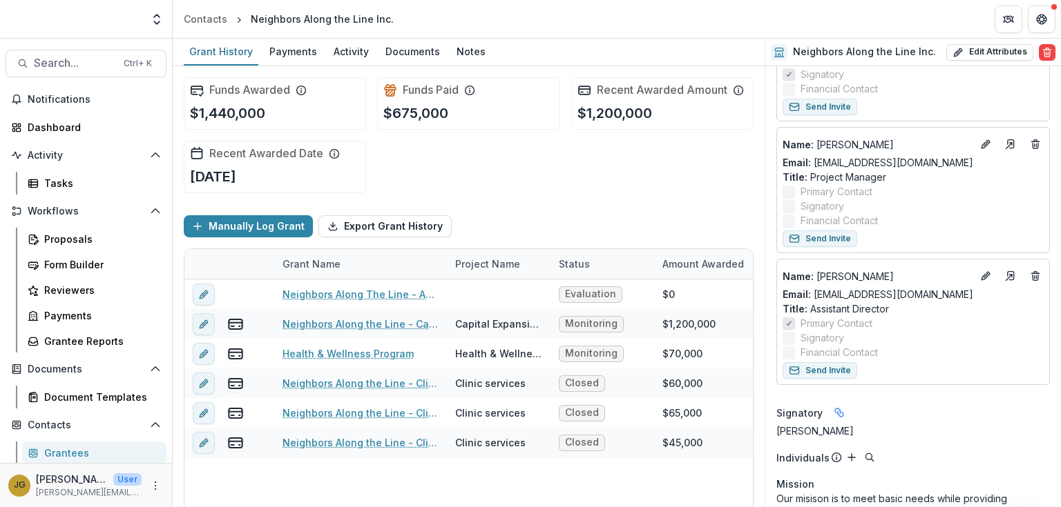
scroll to position [221, 0]
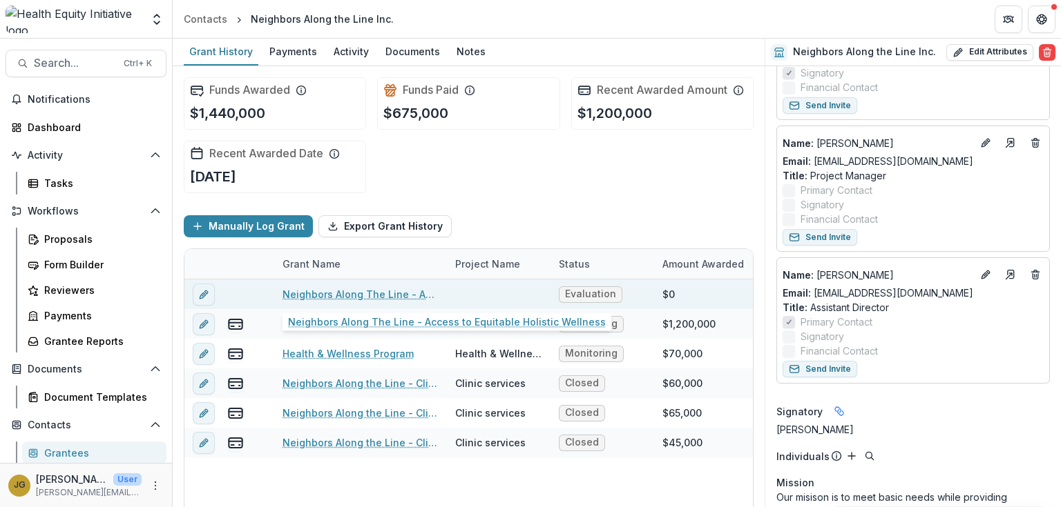
click at [370, 292] on link "Neighbors Along The Line - Access to Equitable Holistic Wellness" at bounding box center [360, 294] width 156 height 14
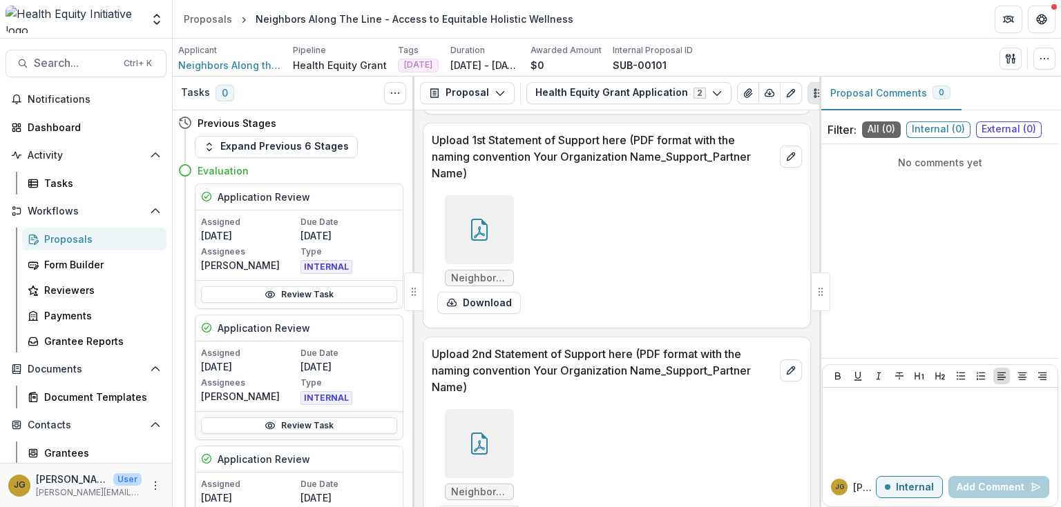
scroll to position [5413, 0]
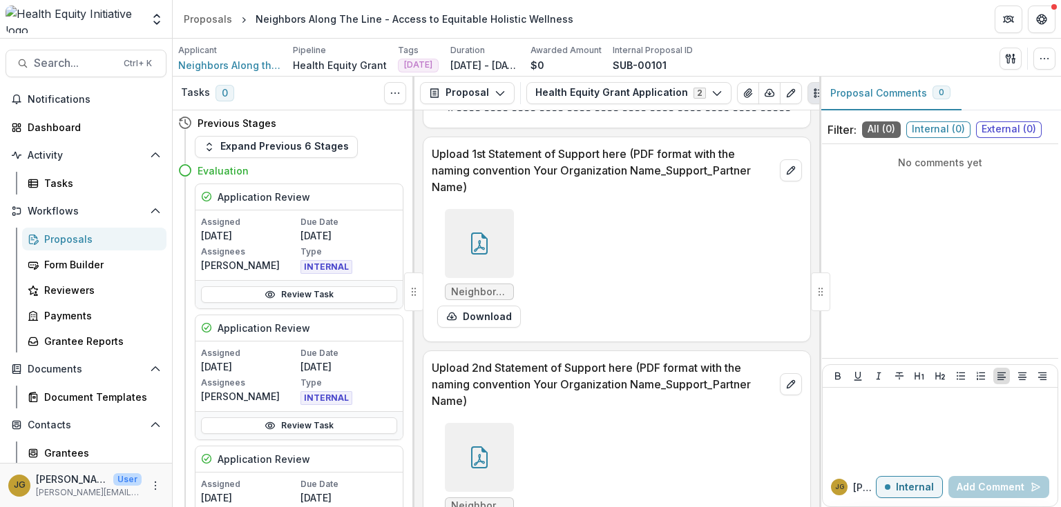
click at [468, 268] on div at bounding box center [479, 243] width 69 height 69
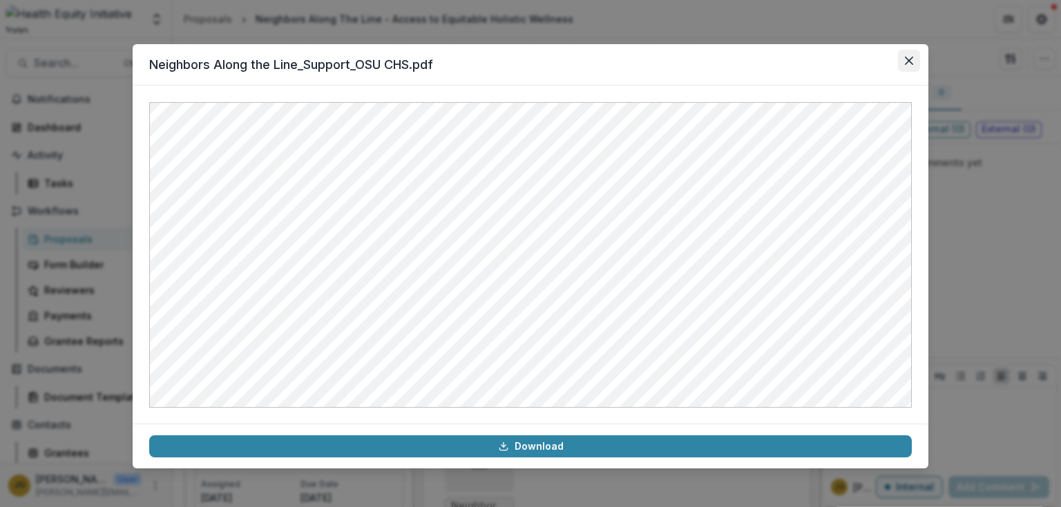
click at [911, 59] on icon "Close" at bounding box center [908, 61] width 8 height 8
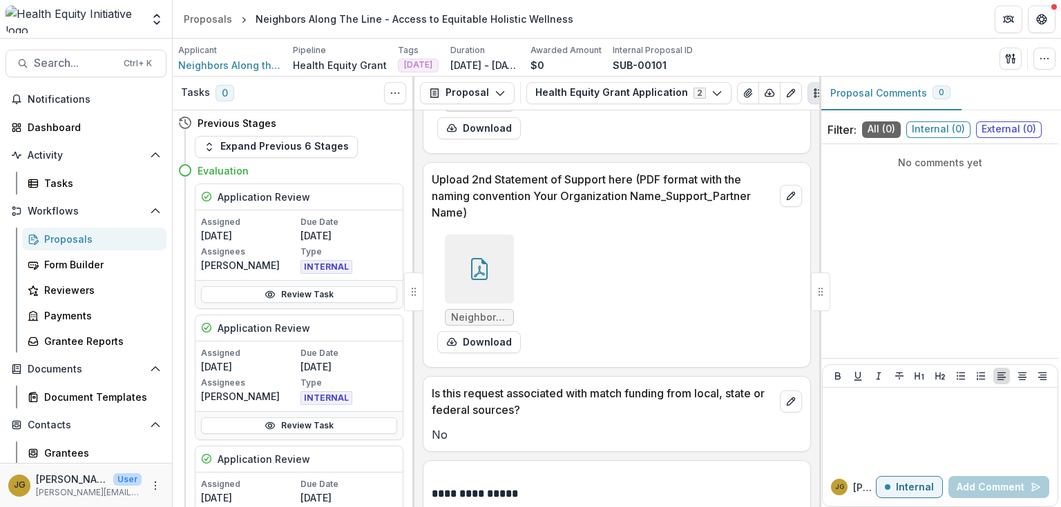
scroll to position [5689, 0]
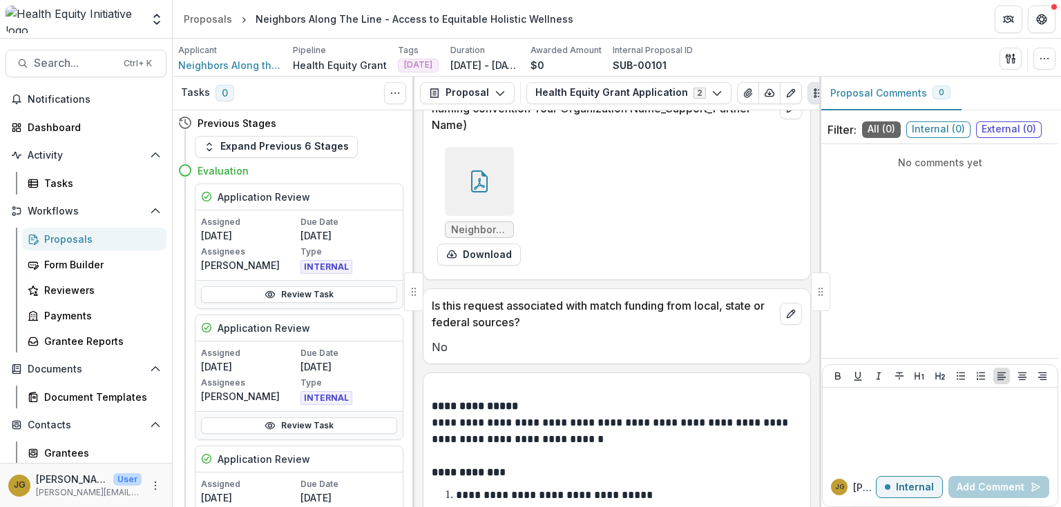
click at [471, 188] on icon at bounding box center [479, 182] width 17 height 22
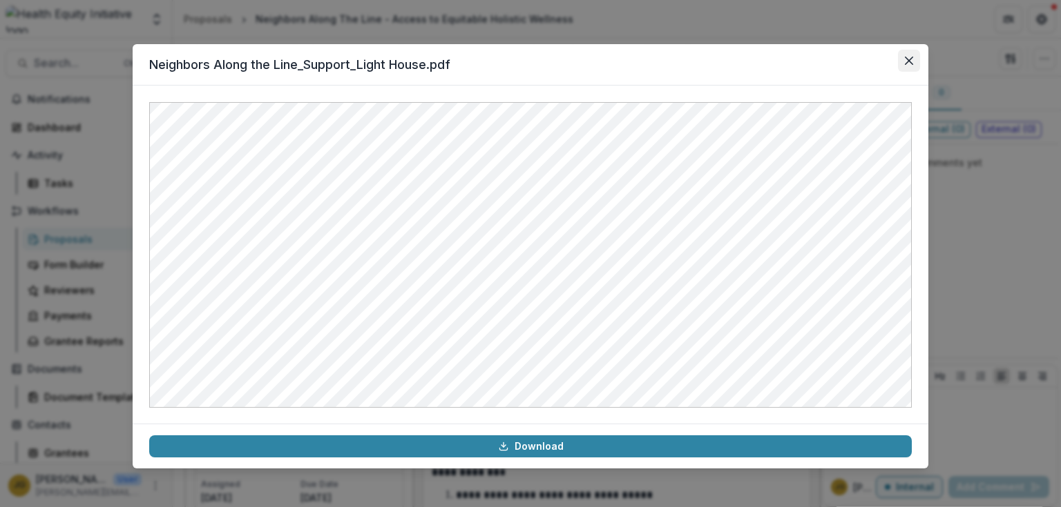
click at [908, 64] on icon "Close" at bounding box center [908, 61] width 8 height 8
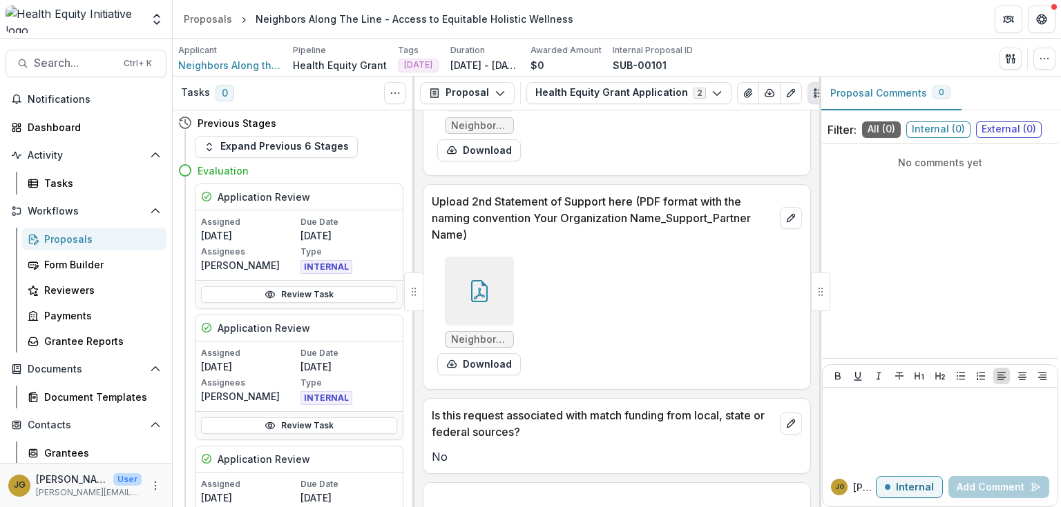
scroll to position [5579, 0]
click at [713, 91] on icon "button" at bounding box center [716, 93] width 11 height 11
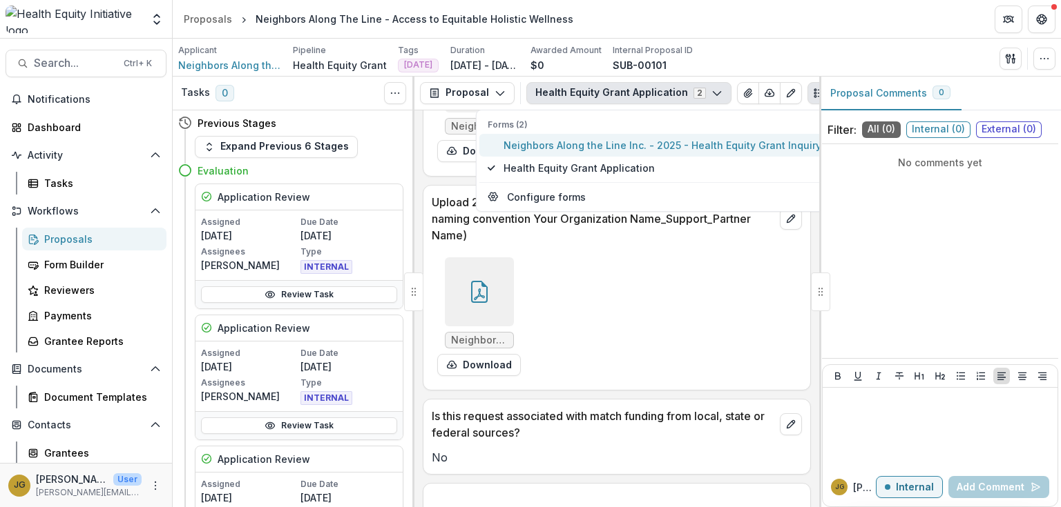
click at [624, 146] on span "Neighbors Along the Line Inc. - 2025 - Health Equity Grant Inquiry" at bounding box center [662, 145] width 318 height 14
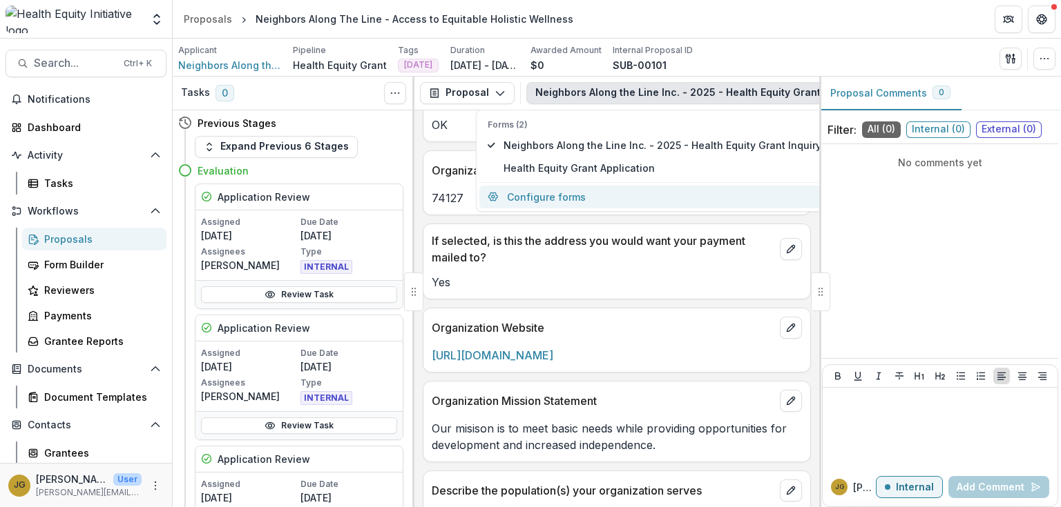
scroll to position [1494, 0]
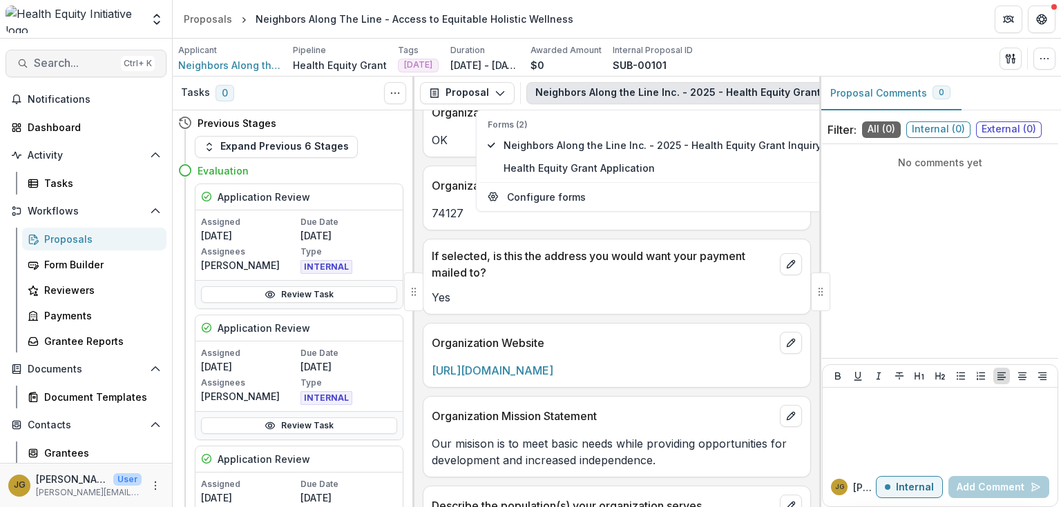
click at [52, 61] on span "Search..." at bounding box center [74, 63] width 81 height 13
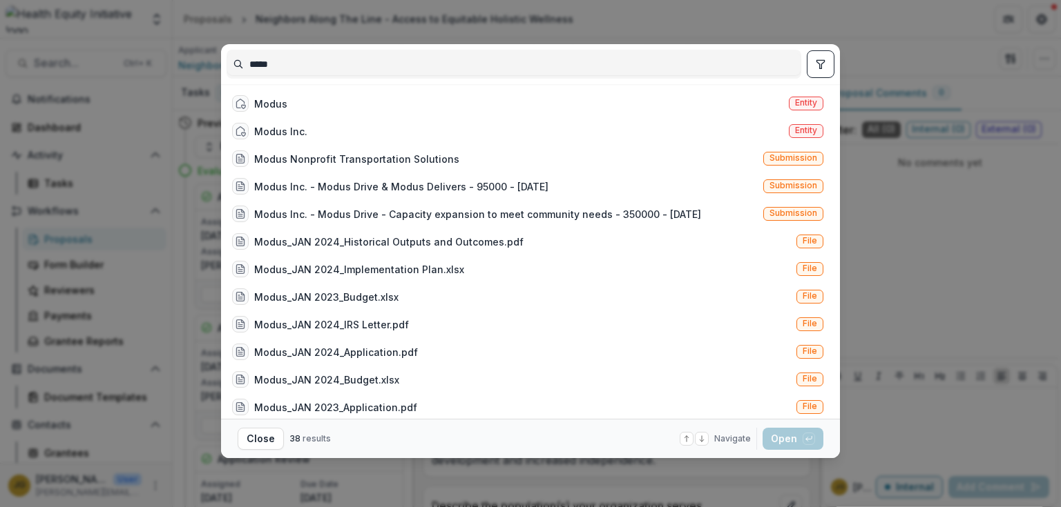
type input "*****"
click at [876, 214] on div "***** Modus Entity Modus Inc. Entity Modus Nonprofit Transportation Solutions S…" at bounding box center [530, 253] width 1061 height 507
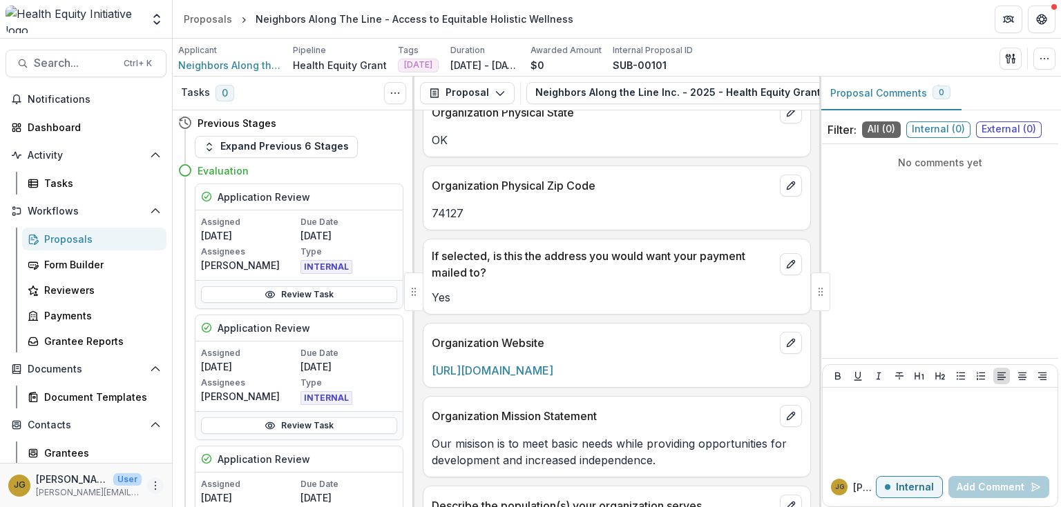
click at [150, 484] on icon "More" at bounding box center [155, 486] width 11 height 11
click at [202, 459] on link "User Settings" at bounding box center [243, 456] width 148 height 23
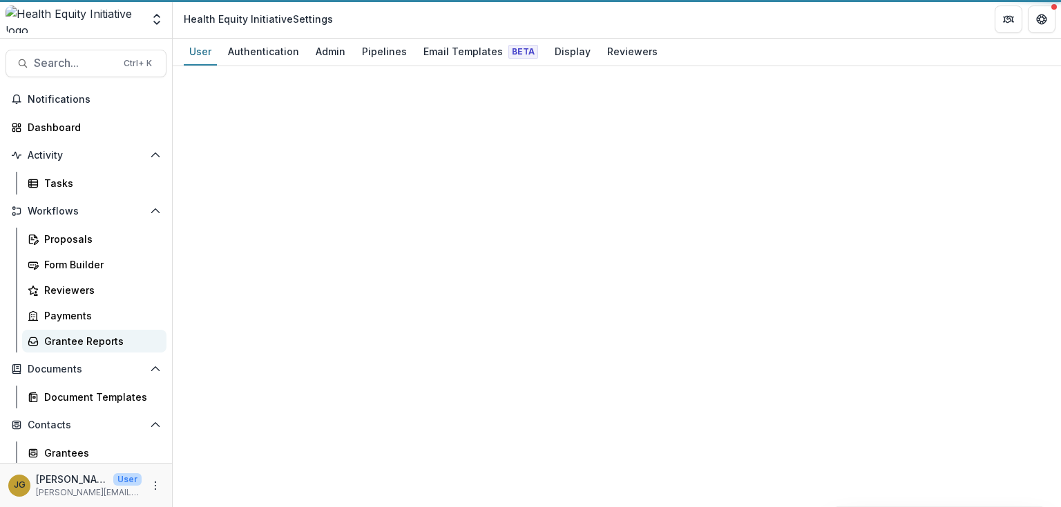
select select "****"
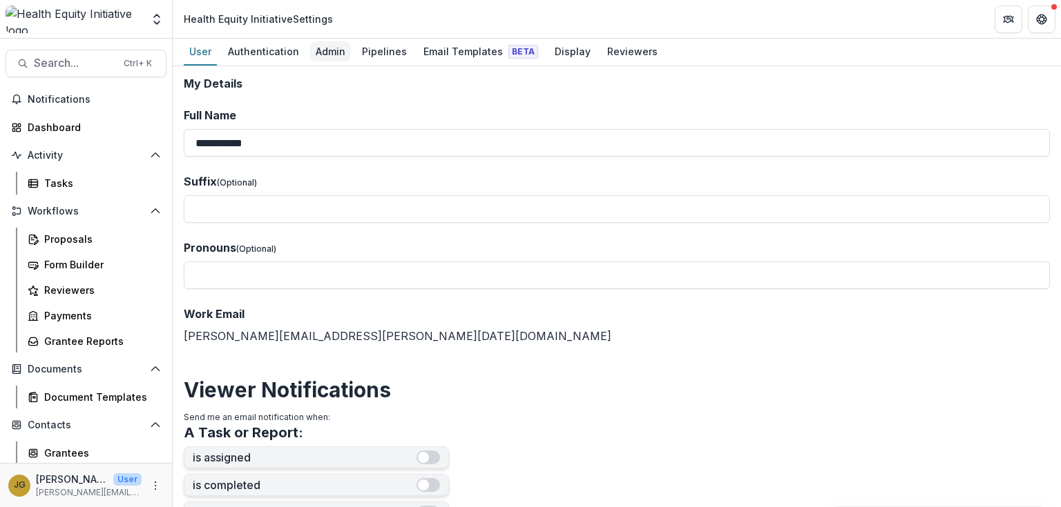
click at [326, 52] on div "Admin" at bounding box center [330, 51] width 41 height 20
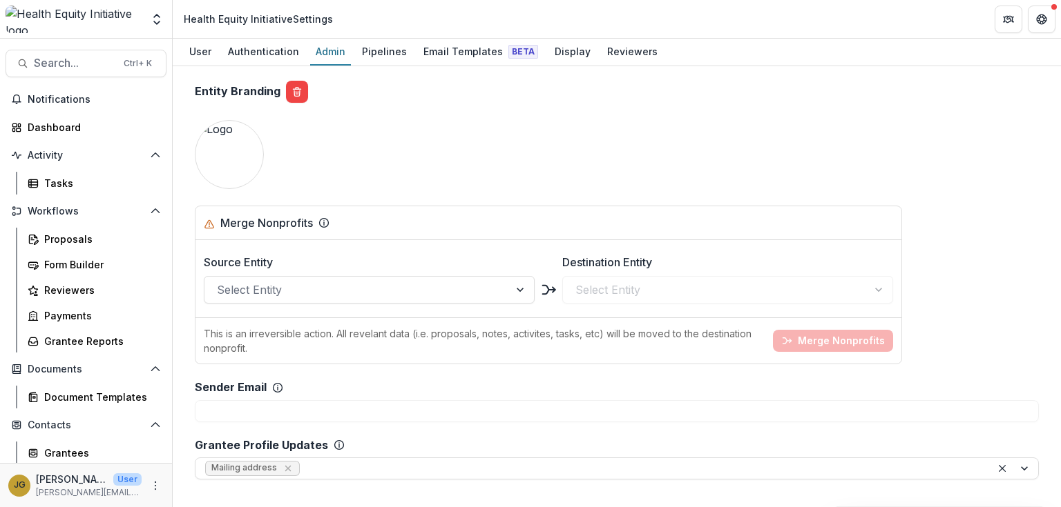
scroll to position [1547, 0]
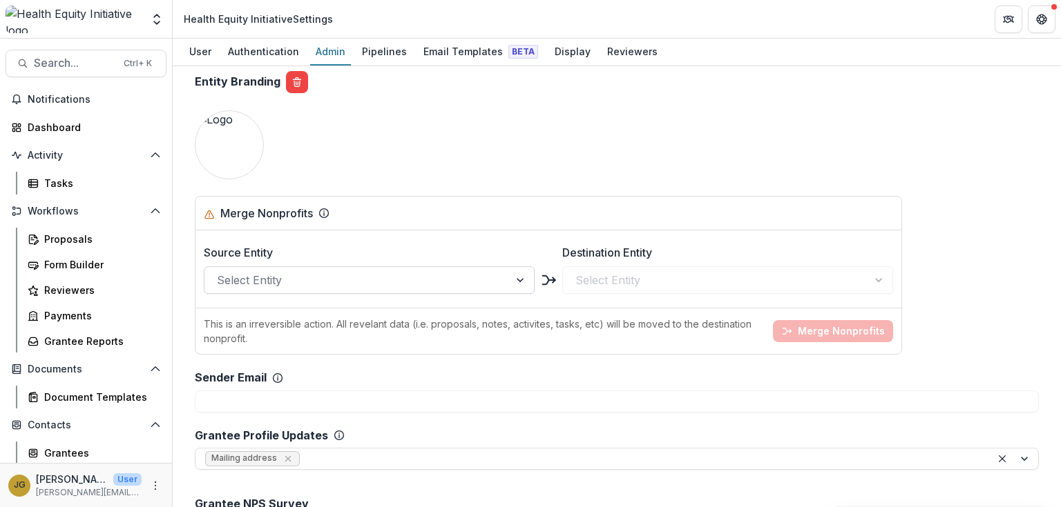
click at [283, 279] on div at bounding box center [357, 280] width 280 height 19
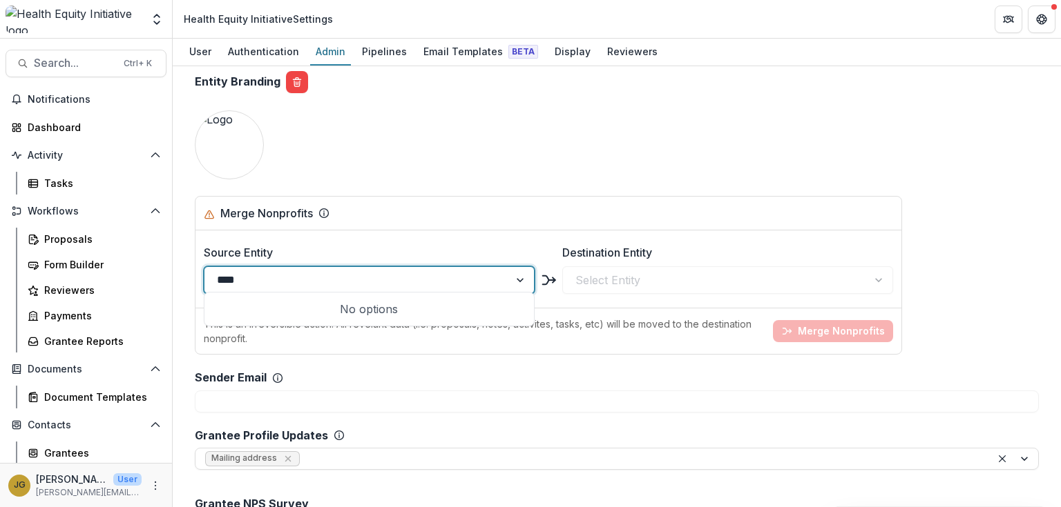
type input "*****"
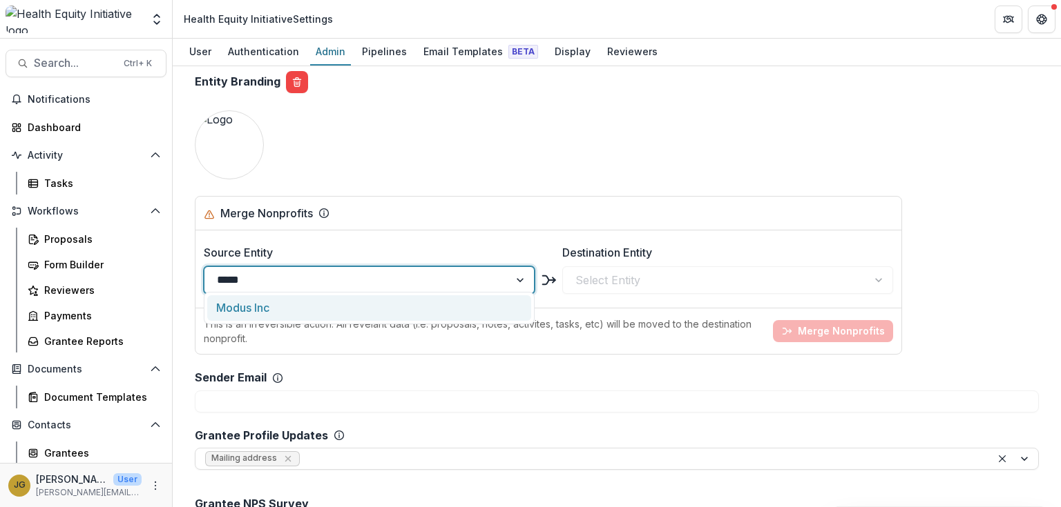
click at [254, 307] on div "Modus Inc" at bounding box center [369, 309] width 324 height 26
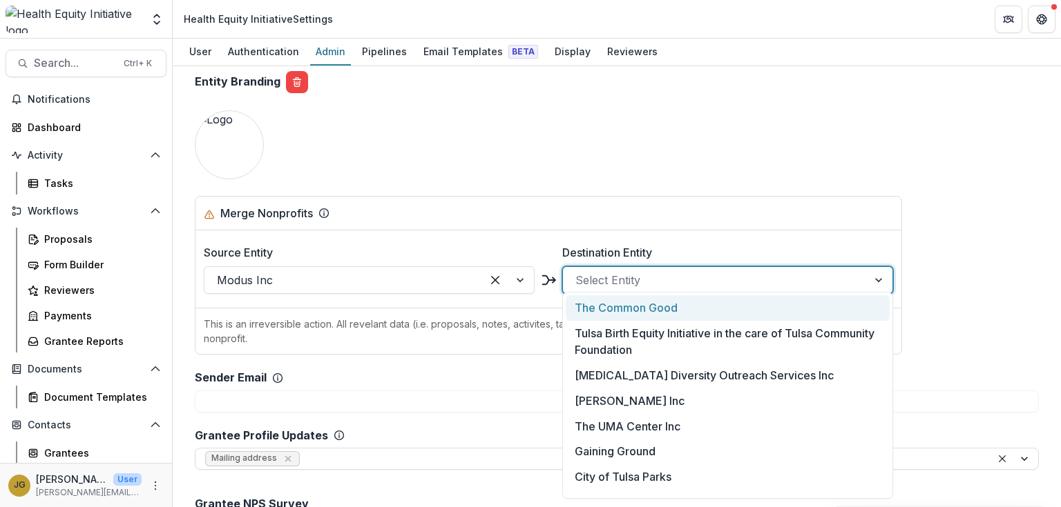
click at [588, 271] on div at bounding box center [715, 280] width 280 height 19
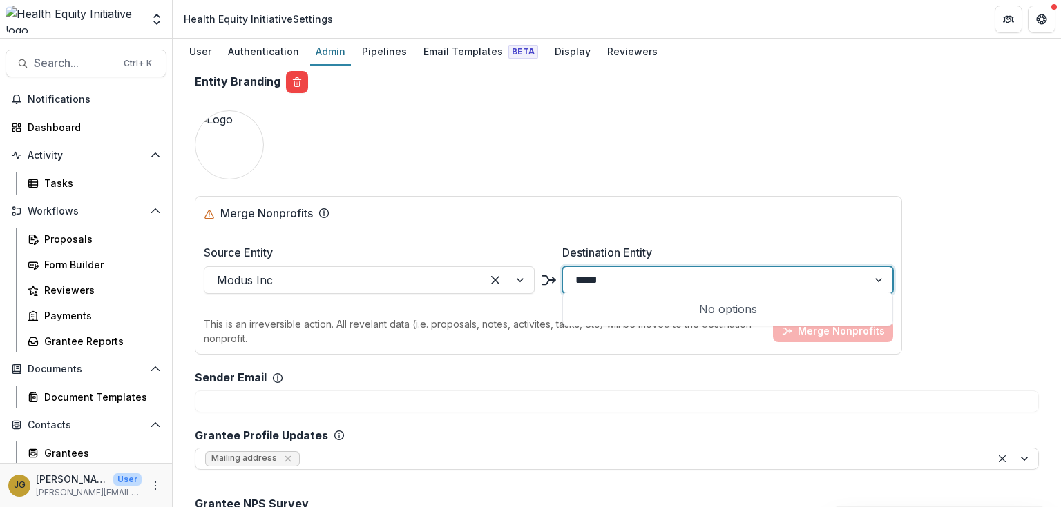
type input "*****"
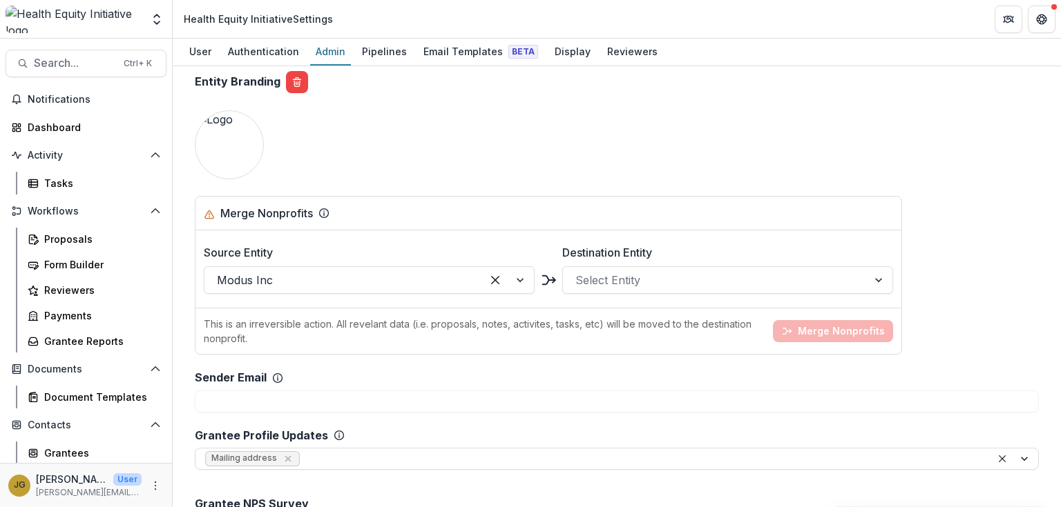
drag, startPoint x: 610, startPoint y: 169, endPoint x: 561, endPoint y: 166, distance: 49.8
click at [64, 61] on span "Search..." at bounding box center [74, 63] width 81 height 13
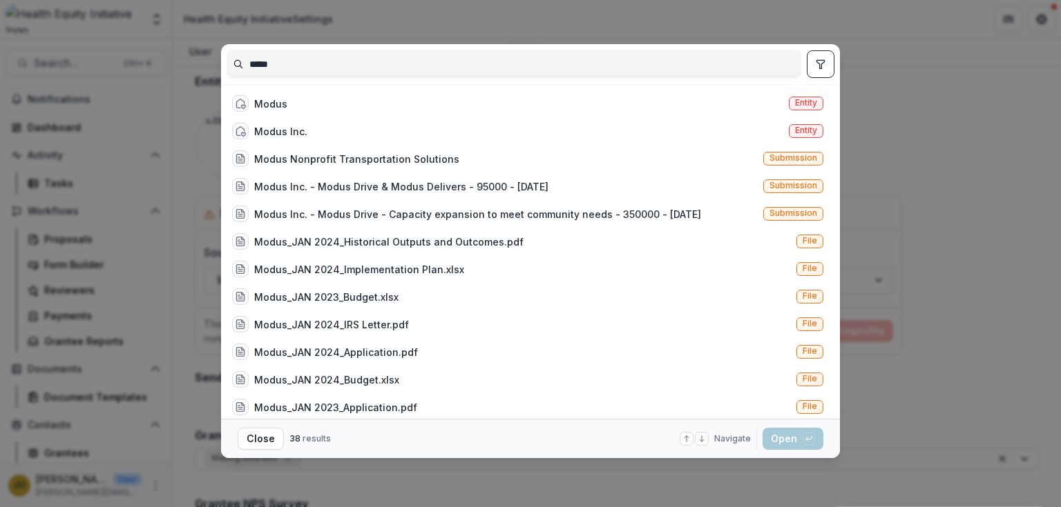
click at [284, 63] on input "*****" at bounding box center [513, 64] width 573 height 22
click at [282, 103] on div "Modus" at bounding box center [270, 104] width 33 height 14
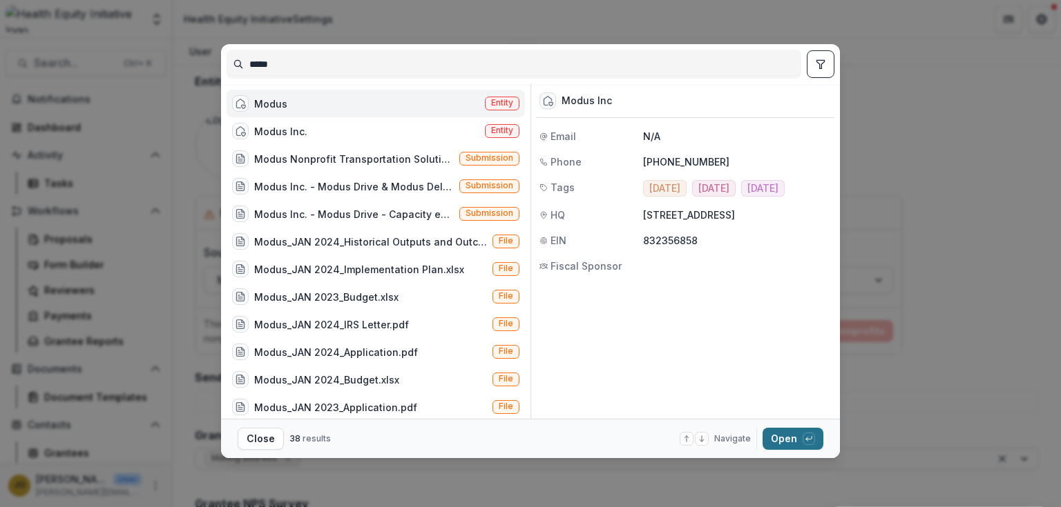
click at [780, 438] on button "Open with enter key" at bounding box center [792, 439] width 61 height 22
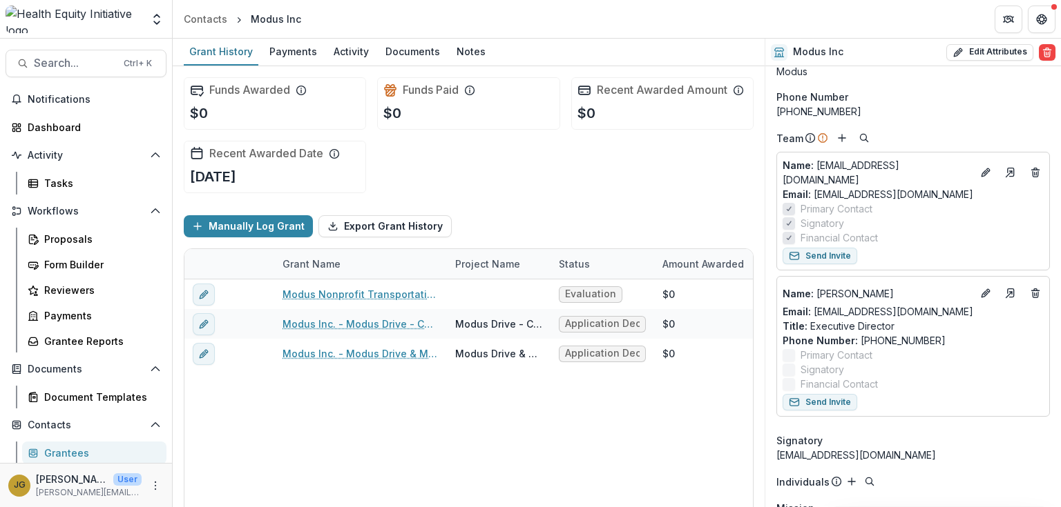
scroll to position [110, 0]
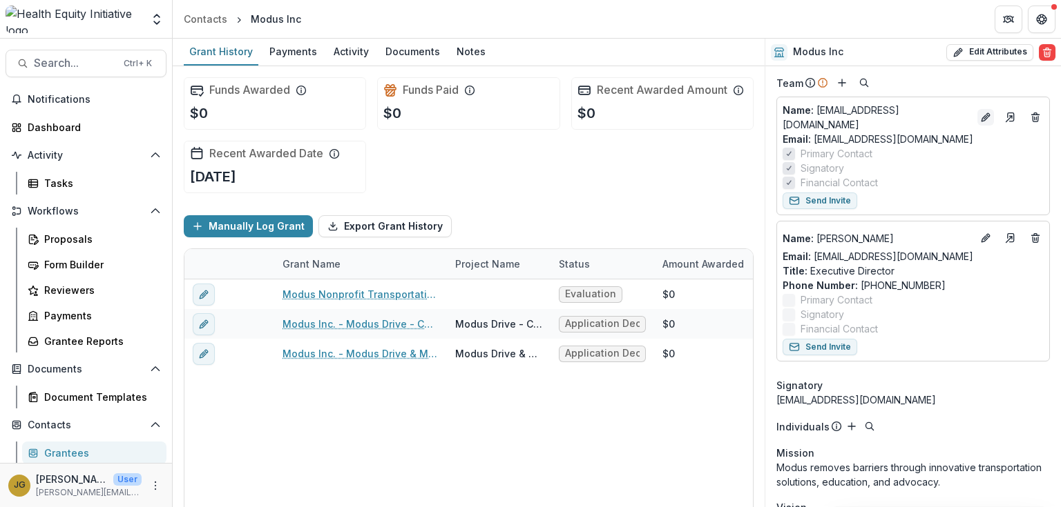
click at [981, 112] on icon "Edit" at bounding box center [985, 117] width 11 height 11
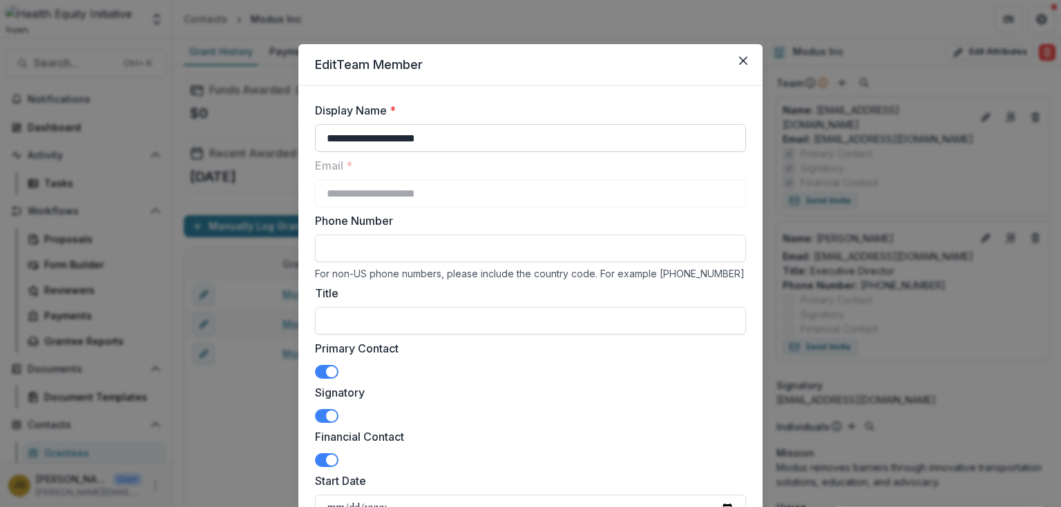
click at [452, 141] on input "**********" at bounding box center [530, 138] width 431 height 28
drag, startPoint x: 463, startPoint y: 141, endPoint x: 296, endPoint y: 124, distance: 167.3
click at [298, 124] on form "**********" at bounding box center [530, 362] width 464 height 553
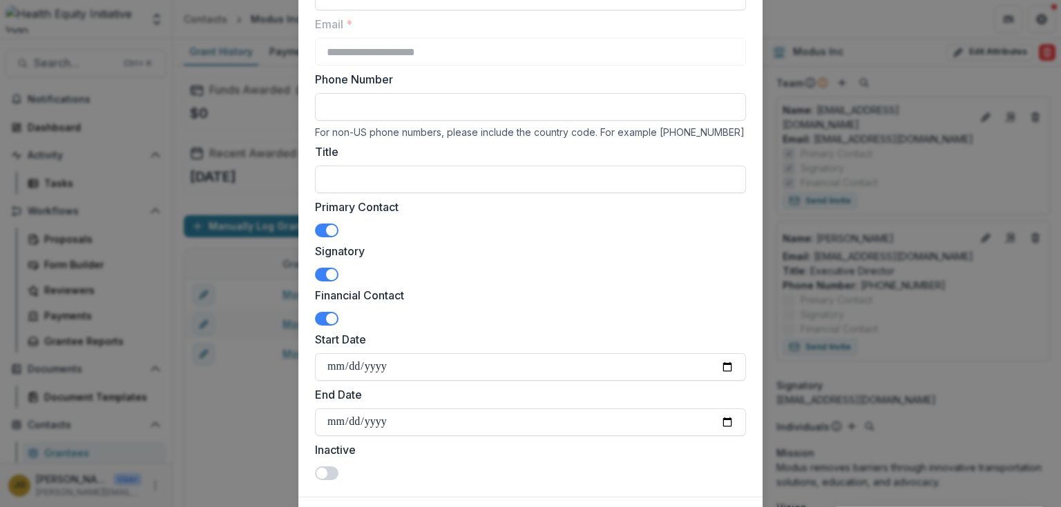
scroll to position [220, 0]
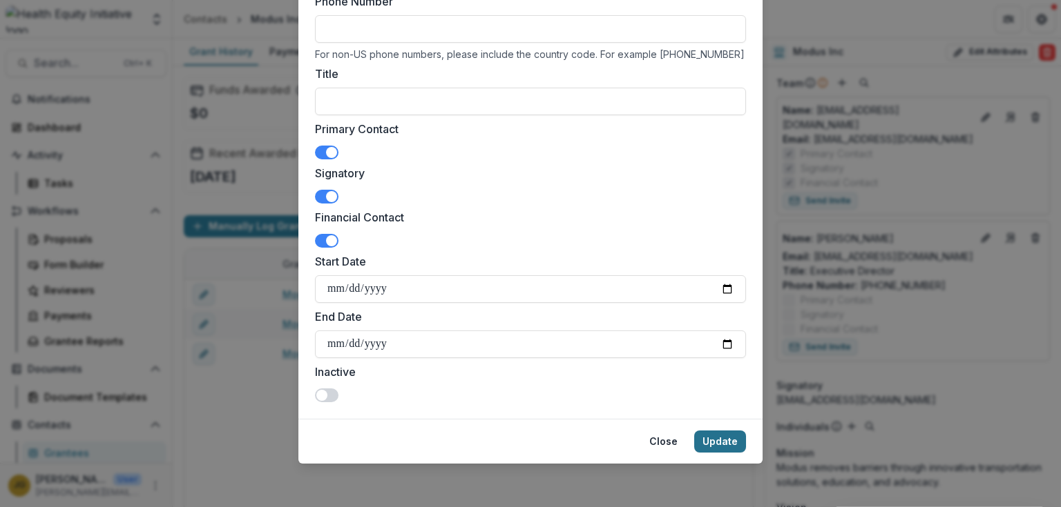
type input "**********"
click at [707, 438] on button "Update" at bounding box center [720, 442] width 52 height 22
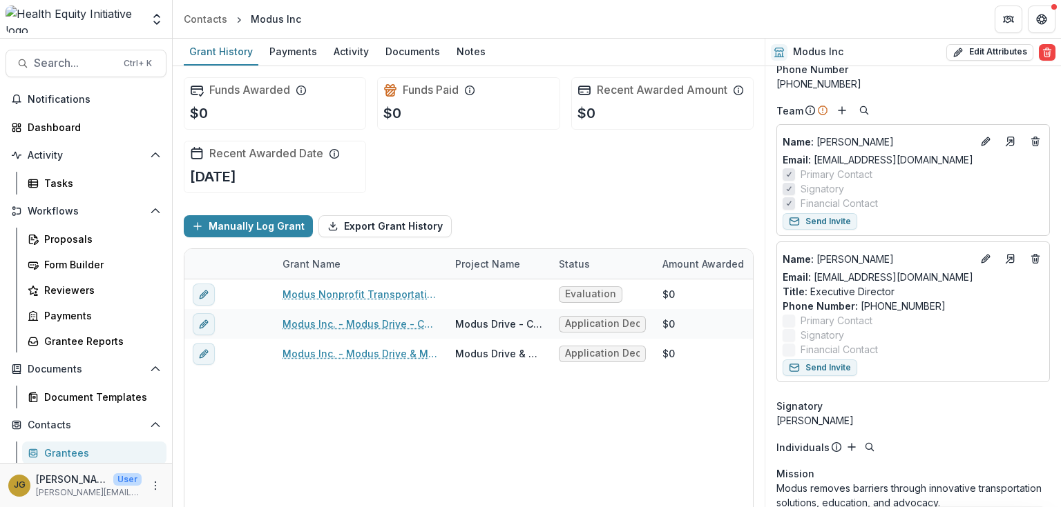
scroll to position [110, 0]
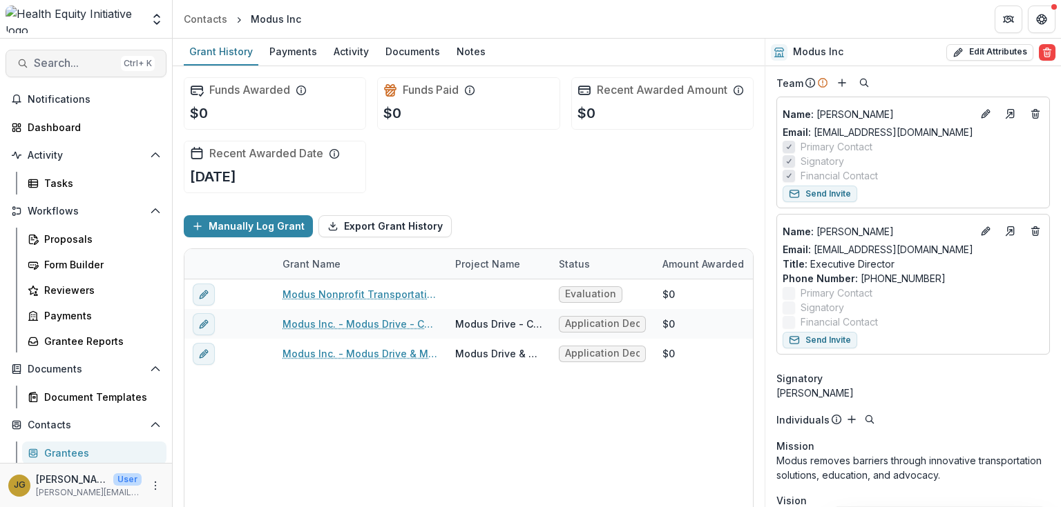
click at [59, 64] on span "Search..." at bounding box center [74, 63] width 81 height 13
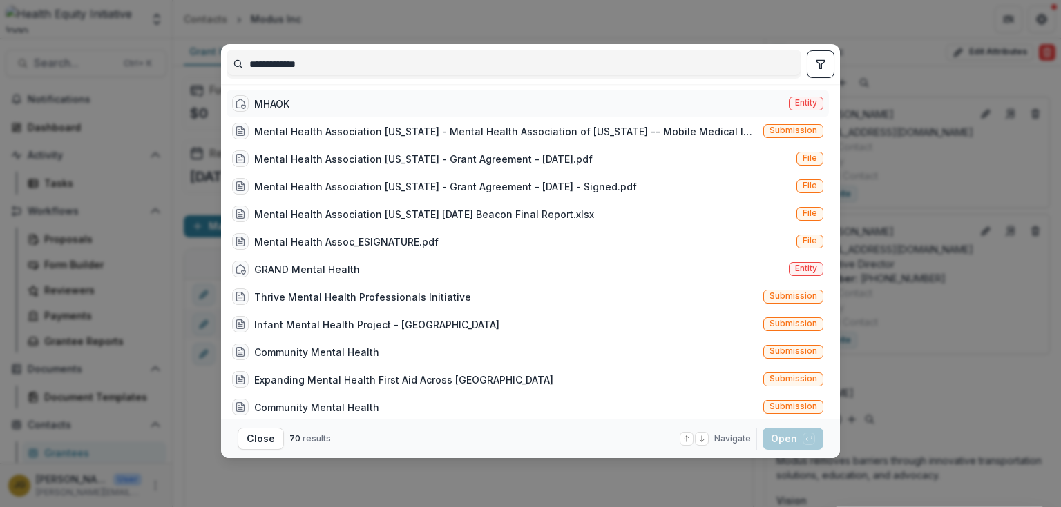
type input "**********"
click at [270, 105] on div "MHAOK" at bounding box center [271, 104] width 35 height 14
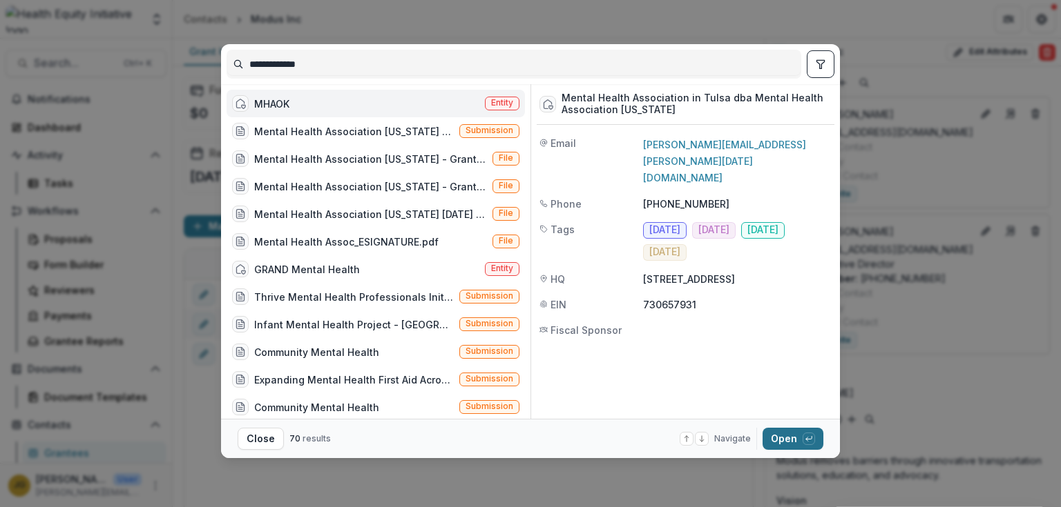
click at [790, 441] on button "Open with enter key" at bounding box center [792, 439] width 61 height 22
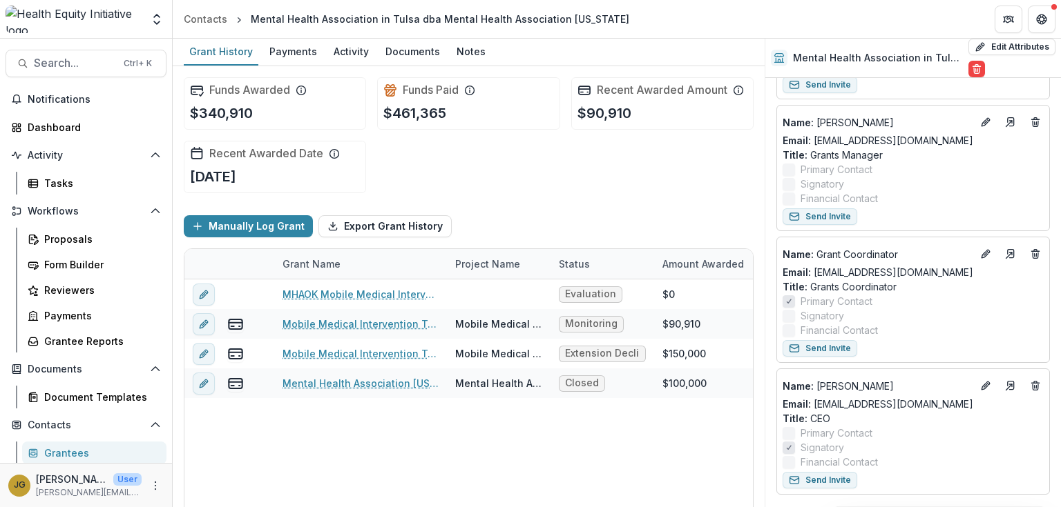
scroll to position [405, 0]
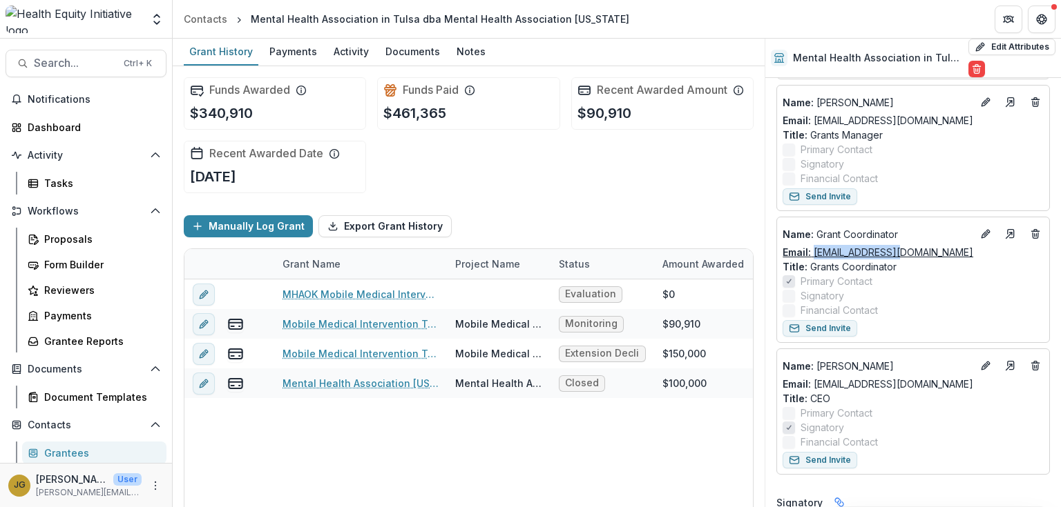
drag, startPoint x: 903, startPoint y: 251, endPoint x: 812, endPoint y: 254, distance: 91.2
click at [812, 254] on div "Email: [EMAIL_ADDRESS][DOMAIN_NAME]" at bounding box center [912, 252] width 261 height 14
copy link "[EMAIL_ADDRESS][DOMAIN_NAME]"
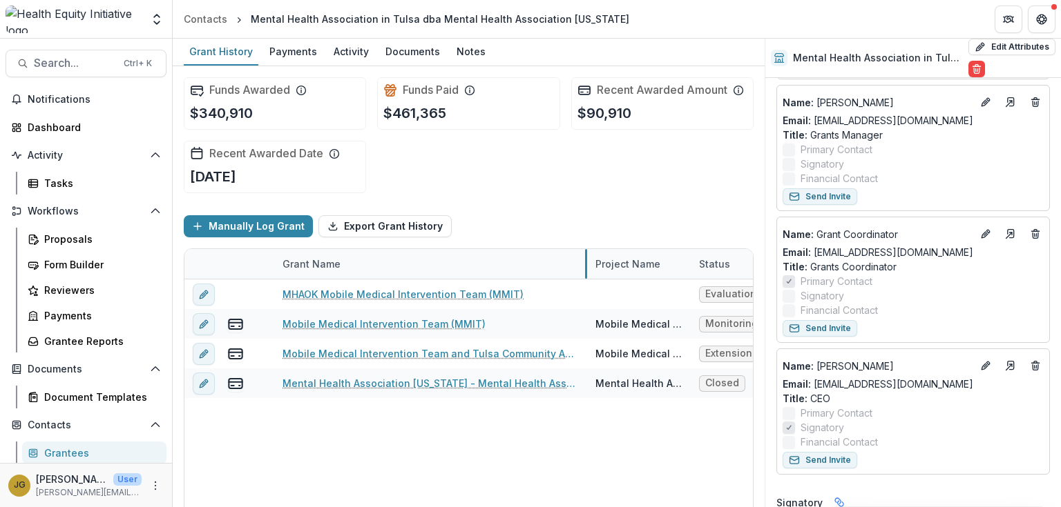
drag, startPoint x: 444, startPoint y: 259, endPoint x: 584, endPoint y: 260, distance: 140.2
click at [32, 66] on button "Search... Ctrl + K" at bounding box center [86, 64] width 161 height 28
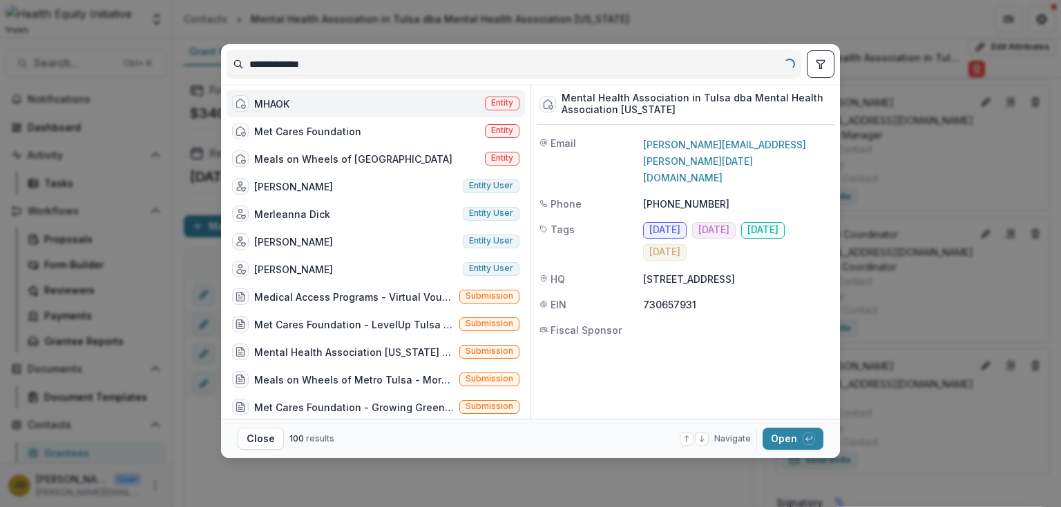
type input "**********"
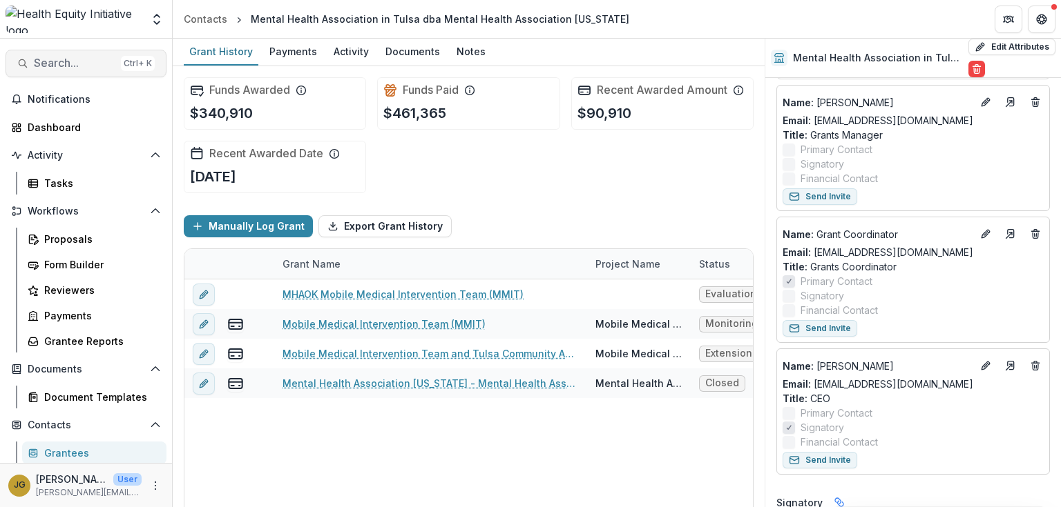
click at [79, 66] on span "Search..." at bounding box center [74, 63] width 81 height 13
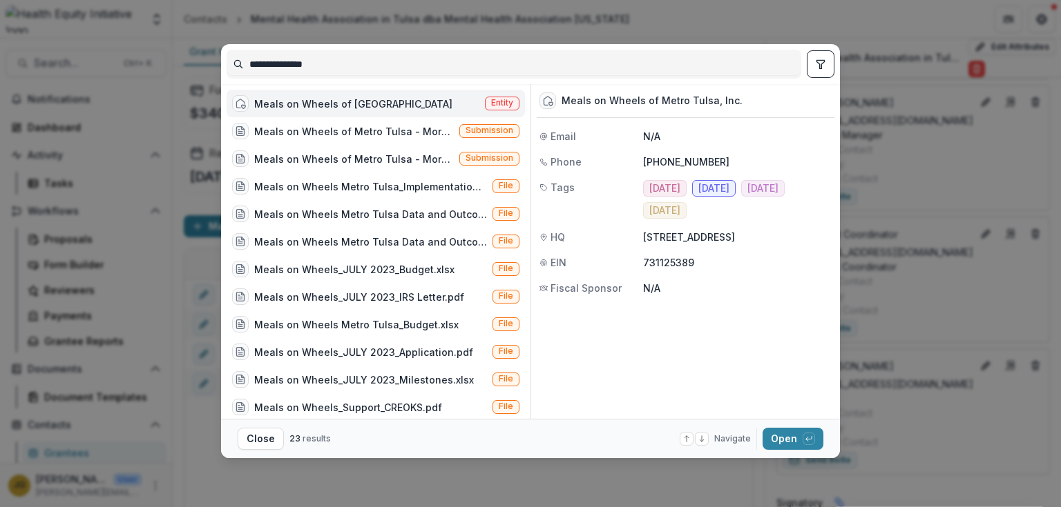
click at [301, 104] on div "Meals on Wheels of [GEOGRAPHIC_DATA]" at bounding box center [353, 104] width 198 height 14
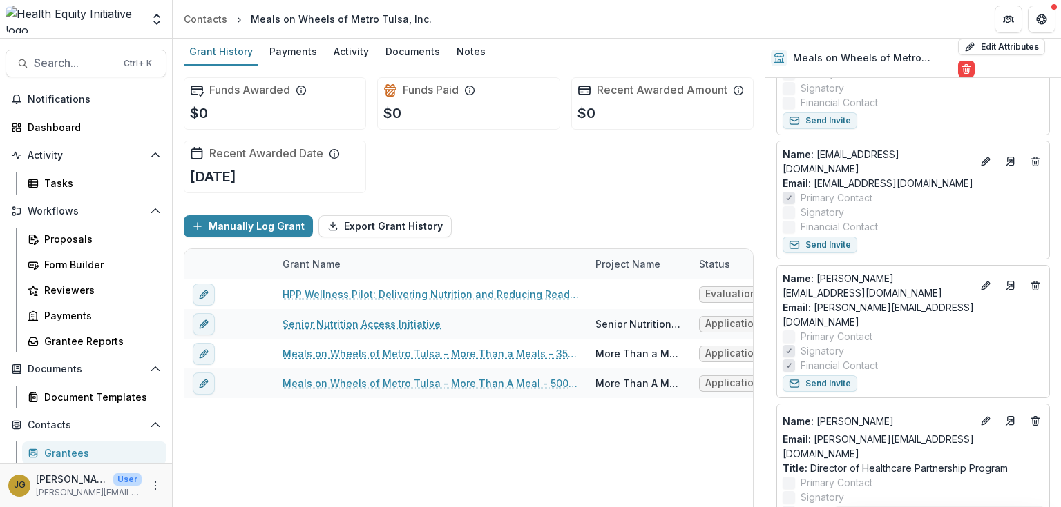
scroll to position [184, 0]
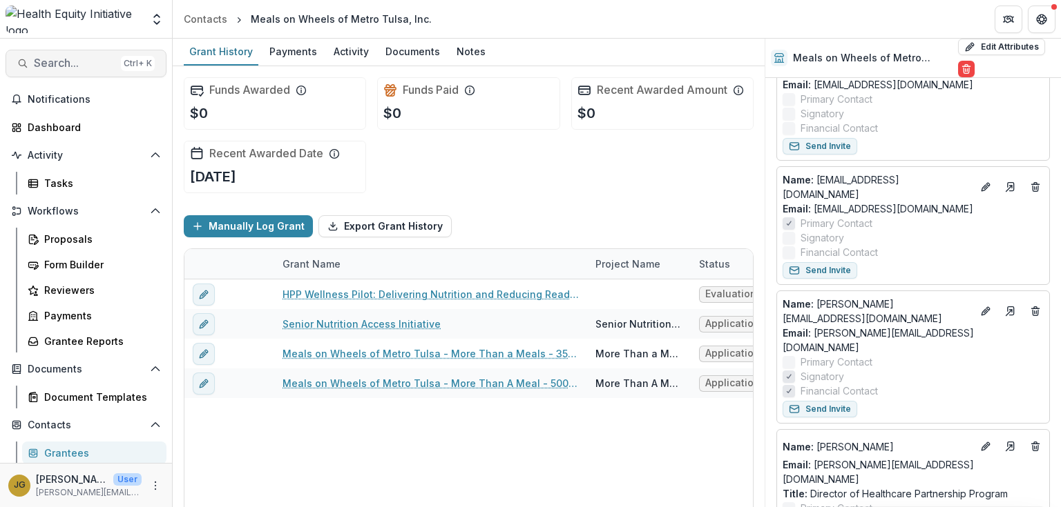
click at [52, 61] on span "Search..." at bounding box center [74, 63] width 81 height 13
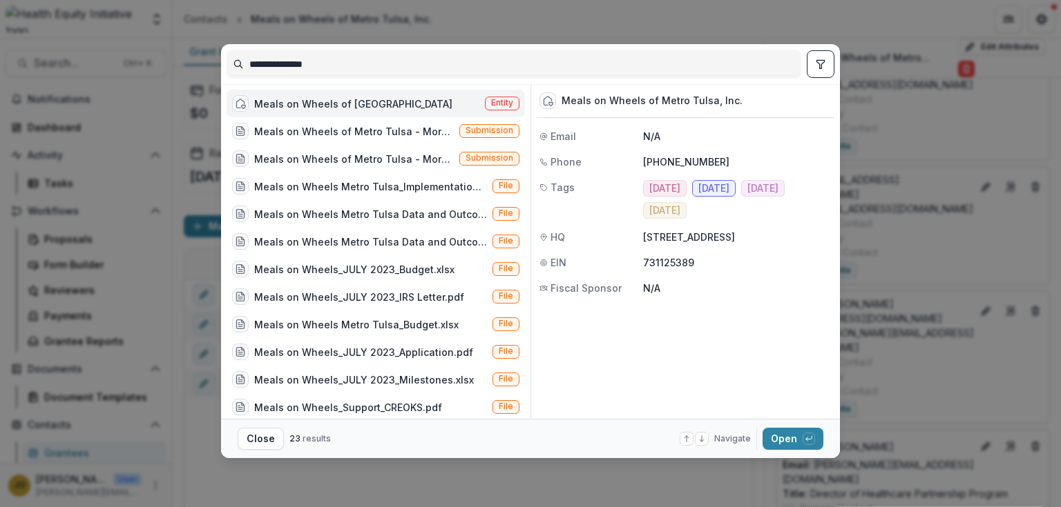
drag, startPoint x: 336, startPoint y: 60, endPoint x: 209, endPoint y: 58, distance: 127.7
click at [209, 58] on div "**********" at bounding box center [530, 253] width 1061 height 507
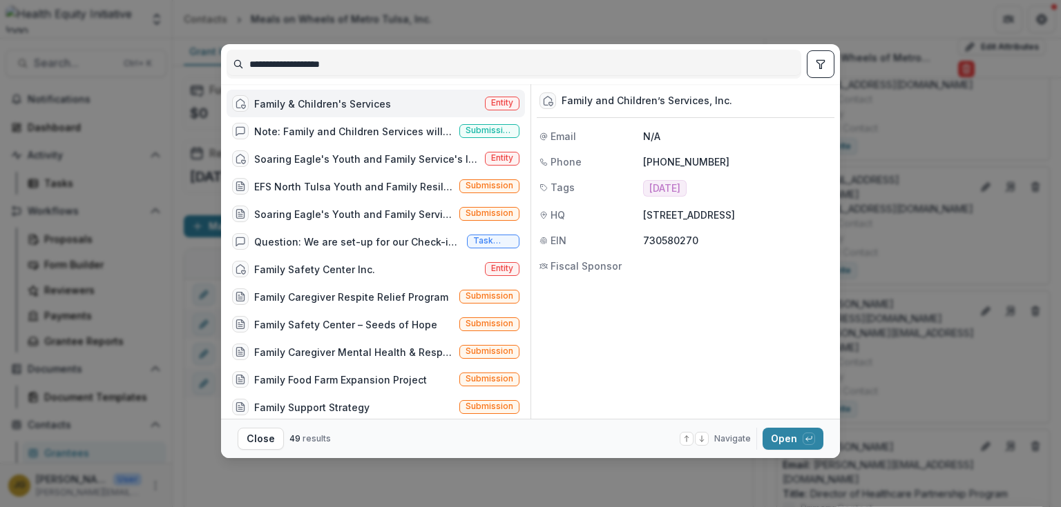
type input "**********"
click at [291, 101] on div "Family & Children's Services" at bounding box center [322, 104] width 137 height 14
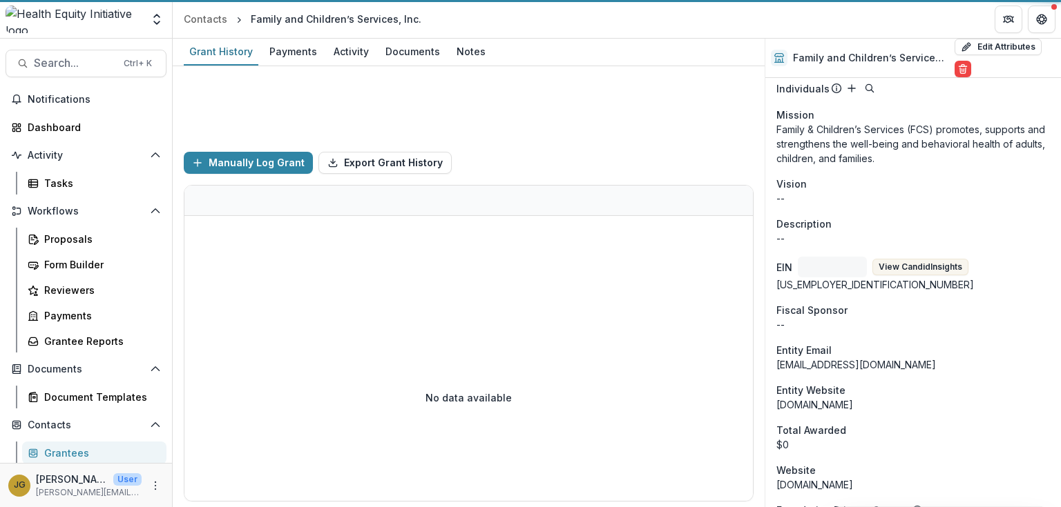
scroll to position [177, 0]
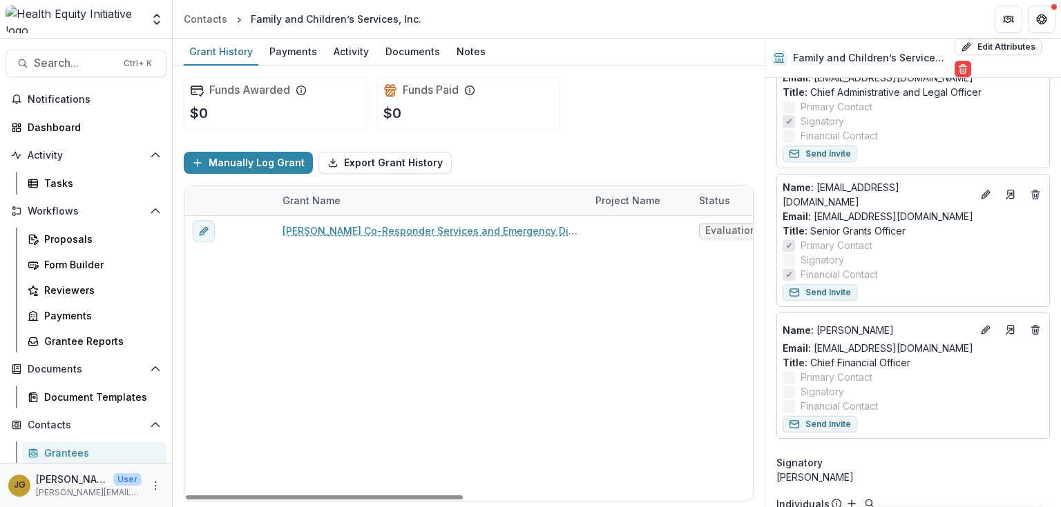
drag, startPoint x: 25, startPoint y: 146, endPoint x: 370, endPoint y: 251, distance: 360.8
click at [370, 251] on div "[PERSON_NAME] Co-Responder Services and Emergency Diversion (C-SED) Evaluation …" at bounding box center [765, 358] width 1162 height 285
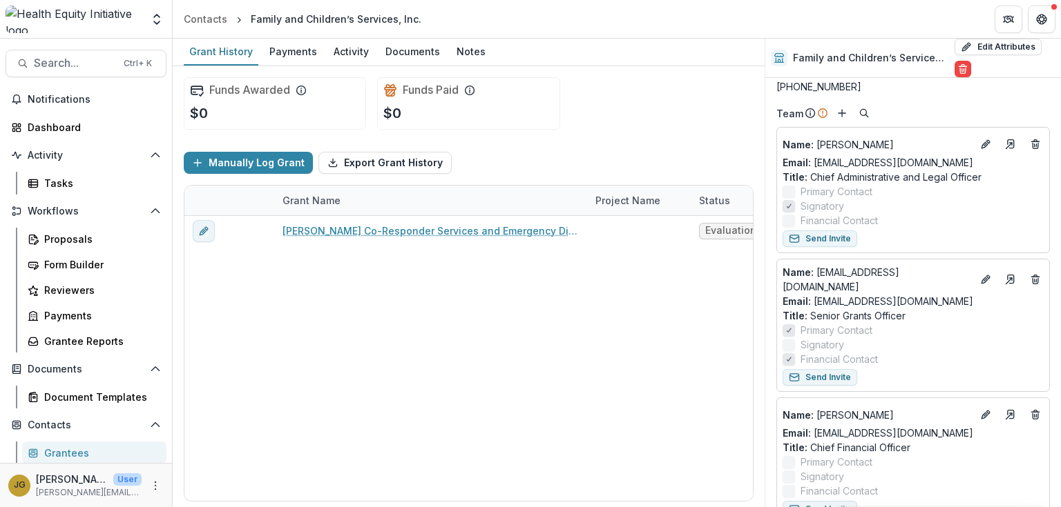
scroll to position [66, 0]
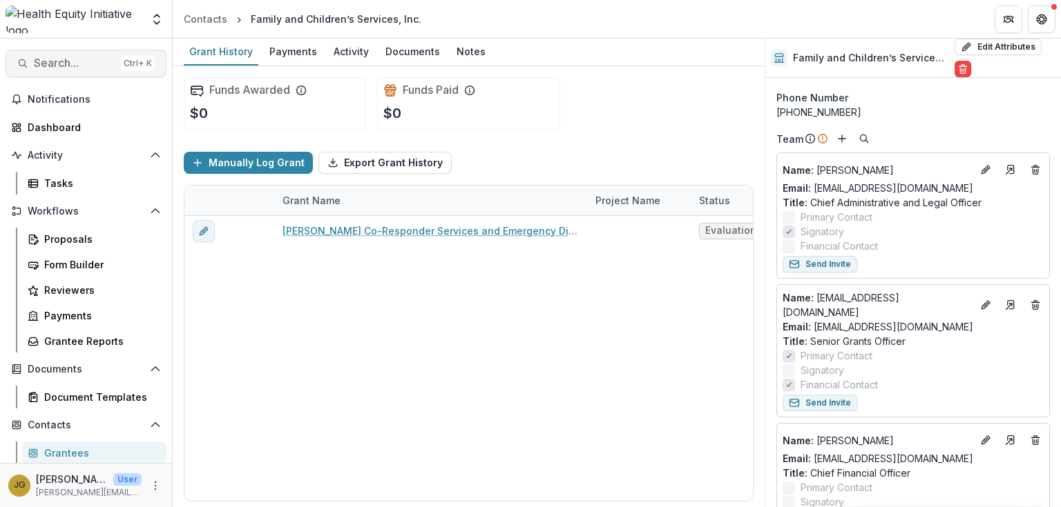
click at [52, 57] on span "Search..." at bounding box center [74, 63] width 81 height 13
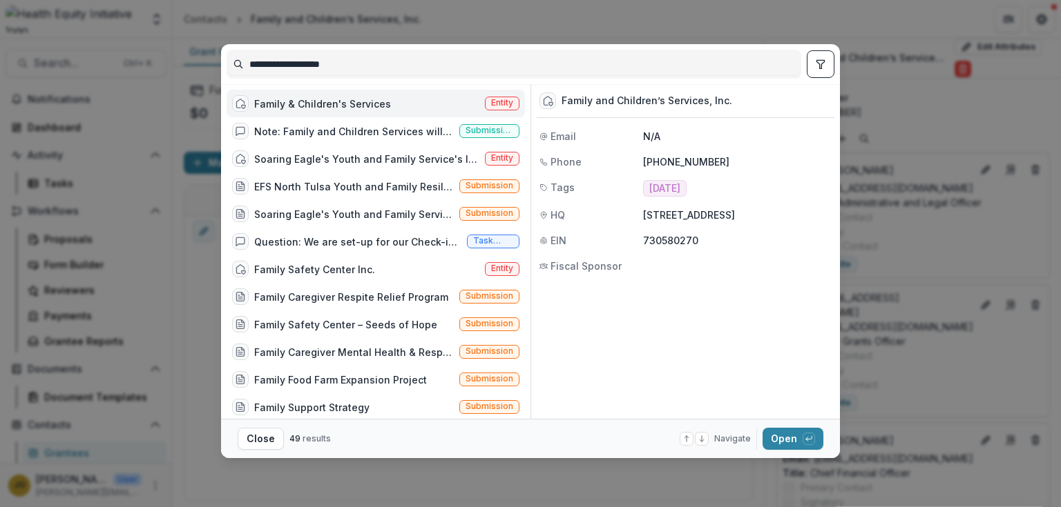
drag, startPoint x: 348, startPoint y: 66, endPoint x: 254, endPoint y: 55, distance: 94.5
click at [254, 55] on input "**********" at bounding box center [513, 64] width 573 height 22
type input "*"
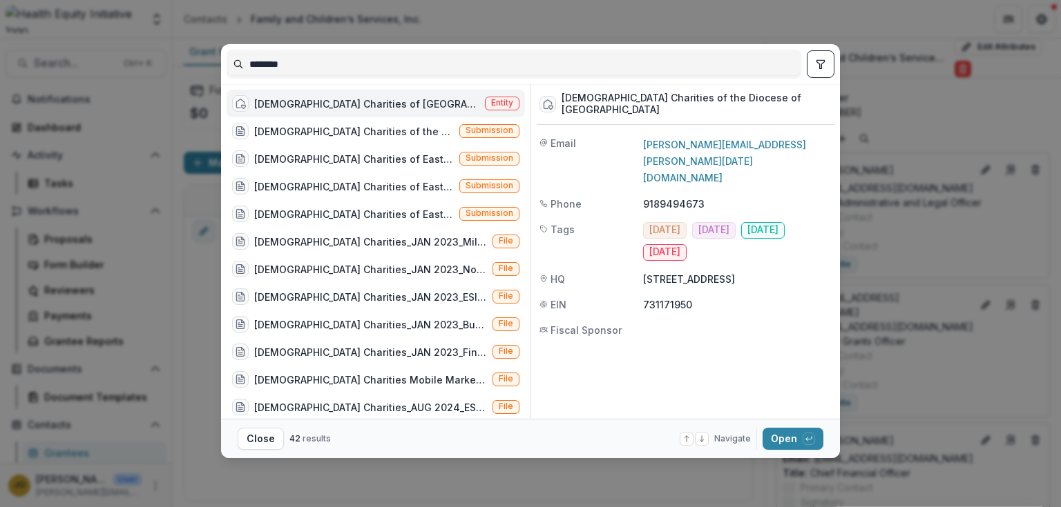
type input "********"
click at [325, 104] on div "[DEMOGRAPHIC_DATA] Charities of [GEOGRAPHIC_DATA][US_STATE]" at bounding box center [366, 104] width 225 height 14
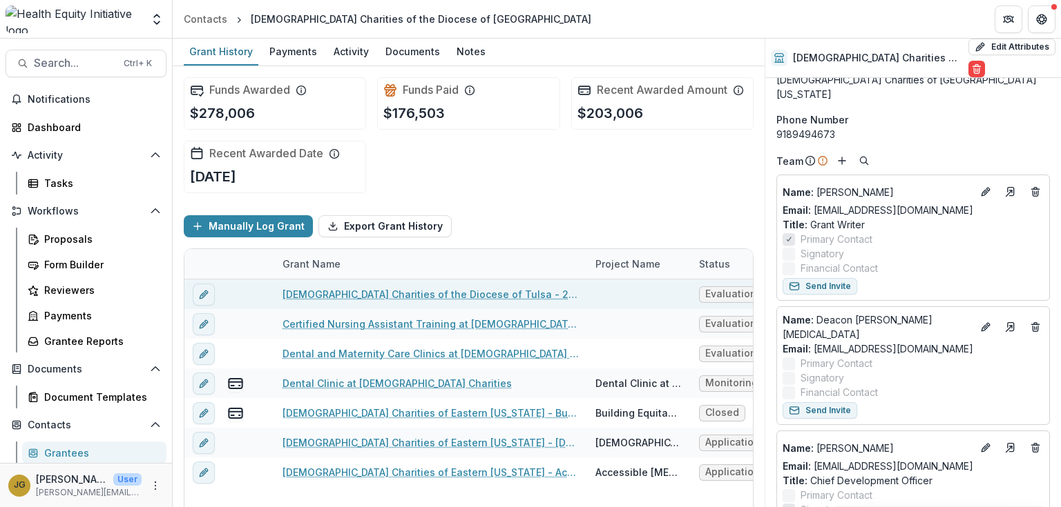
click at [440, 294] on link "[DEMOGRAPHIC_DATA] Charities of the Diocese of Tulsa - 2025 - Health Equity Gra…" at bounding box center [430, 294] width 296 height 14
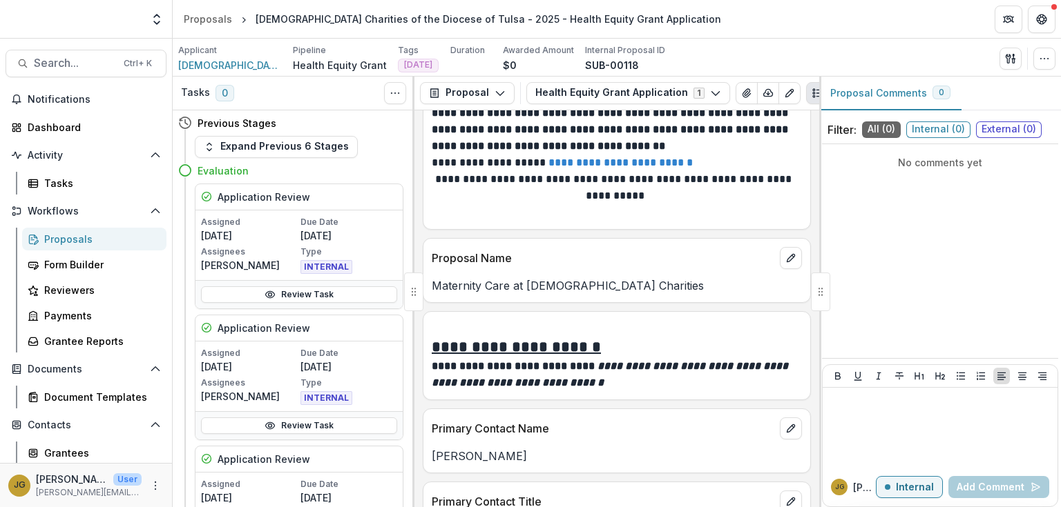
scroll to position [718, 0]
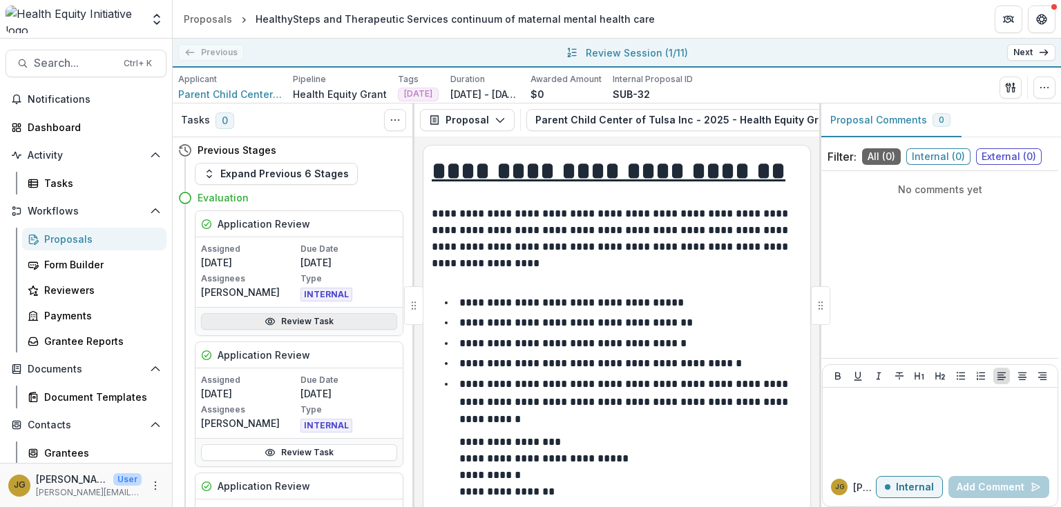
scroll to position [706, 0]
